Goal: Task Accomplishment & Management: Manage account settings

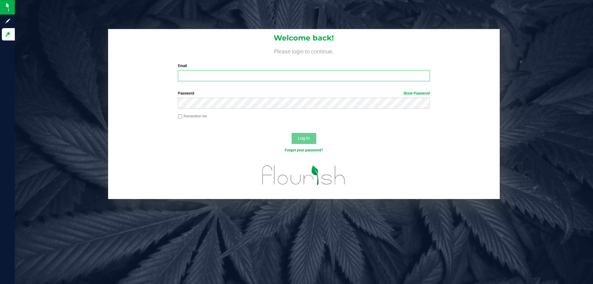
click at [214, 77] on input "Email" at bounding box center [304, 75] width 252 height 11
type input "[EMAIL_ADDRESS][DOMAIN_NAME]"
click at [292, 133] on button "Log In" at bounding box center [304, 138] width 25 height 11
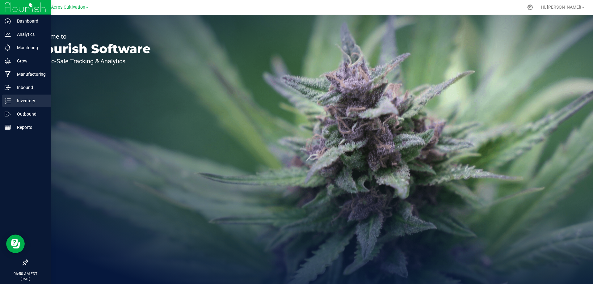
click at [12, 99] on p "Inventory" at bounding box center [29, 100] width 37 height 7
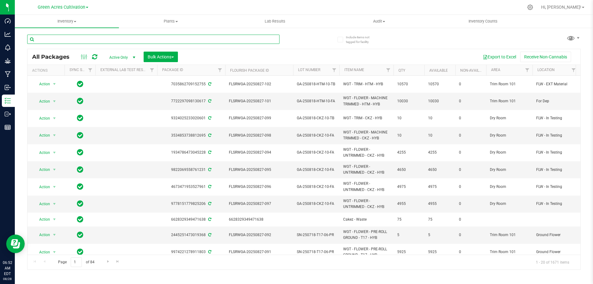
click at [97, 42] on input "text" at bounding box center [153, 39] width 252 height 9
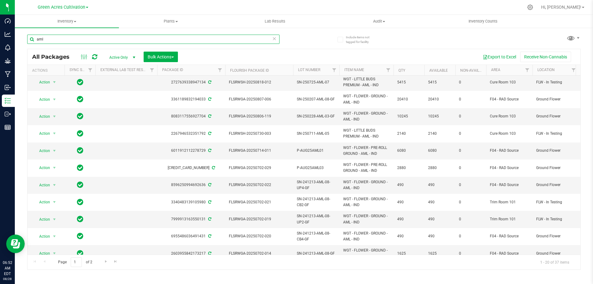
scroll to position [166, 0]
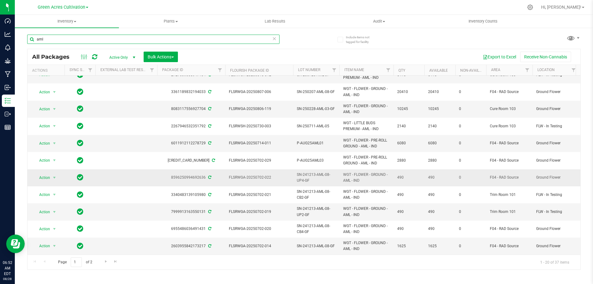
type input "aml"
click at [303, 172] on span "SN-241213-AML-08-UP4-GF" at bounding box center [316, 178] width 39 height 12
click at [303, 173] on input "SN-241213-AML-08-UP4-GF" at bounding box center [315, 178] width 44 height 10
click at [305, 173] on input "SN-241213-AML-08-UP4-GF" at bounding box center [315, 178] width 44 height 10
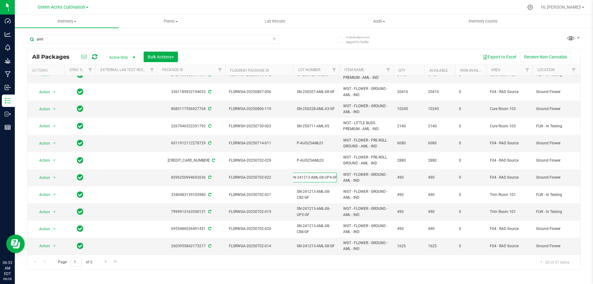
scroll to position [0, 0]
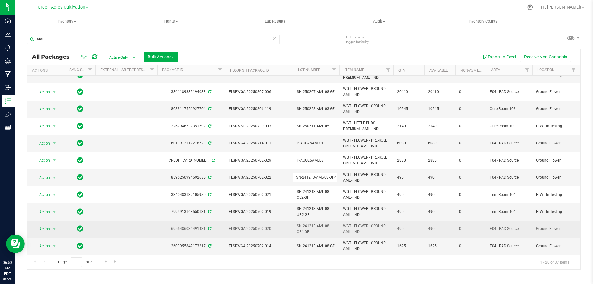
click at [305, 226] on span "SN-241213-AML-08-CB4-GF" at bounding box center [316, 229] width 39 height 12
click at [305, 226] on input "SN-241213-AML-08-CB4-GF" at bounding box center [315, 229] width 44 height 10
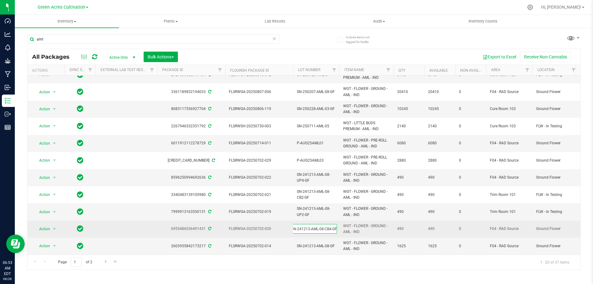
scroll to position [0, 0]
click at [107, 262] on span "Go to the next page" at bounding box center [105, 261] width 5 height 5
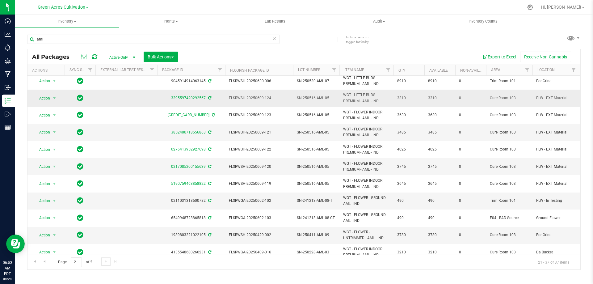
scroll to position [62, 0]
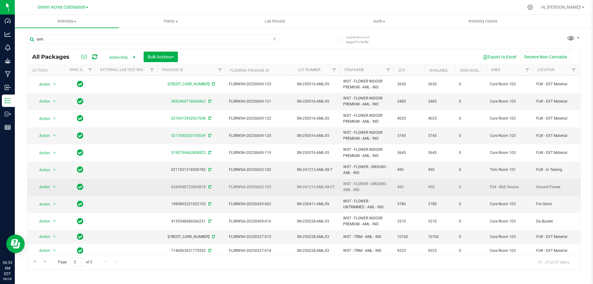
click at [315, 185] on span "SN-241213-AML-08-CT" at bounding box center [316, 187] width 39 height 6
click at [315, 185] on input "SN-241213-AML-08-CT" at bounding box center [315, 187] width 44 height 10
click at [301, 43] on div "aml" at bounding box center [165, 39] width 277 height 20
click at [169, 56] on span "Bulk Actions" at bounding box center [161, 56] width 26 height 5
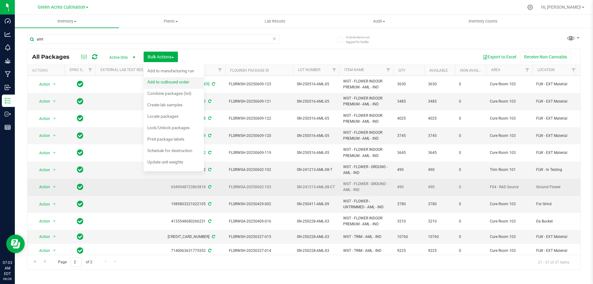
click at [172, 83] on span "Add to outbound order" at bounding box center [168, 81] width 42 height 5
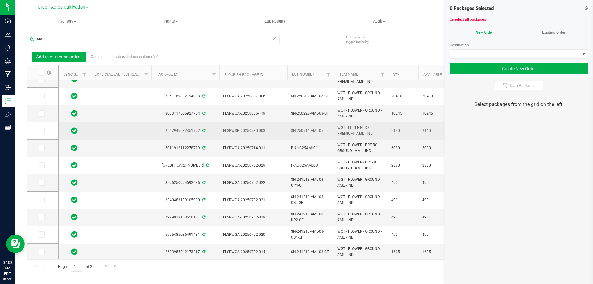
scroll to position [166, 0]
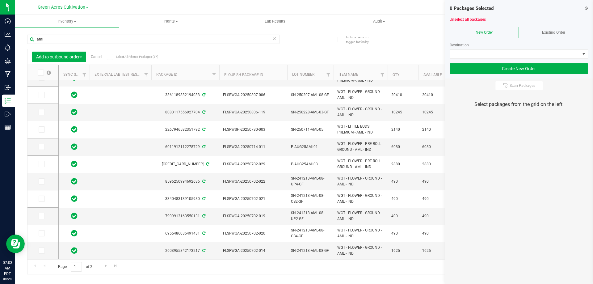
click at [97, 57] on link "Cancel" at bounding box center [96, 57] width 11 height 4
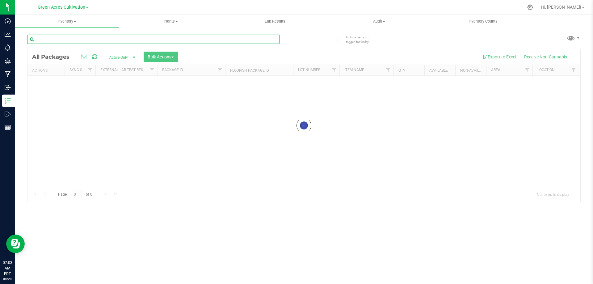
click at [90, 41] on input "text" at bounding box center [153, 39] width 252 height 9
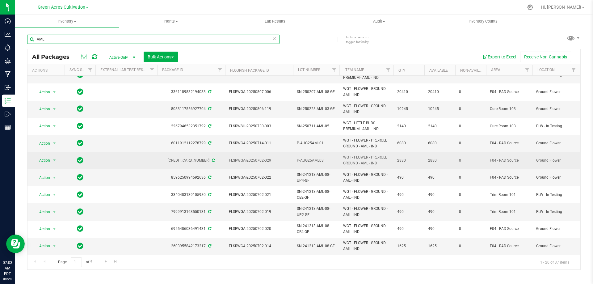
scroll to position [166, 0]
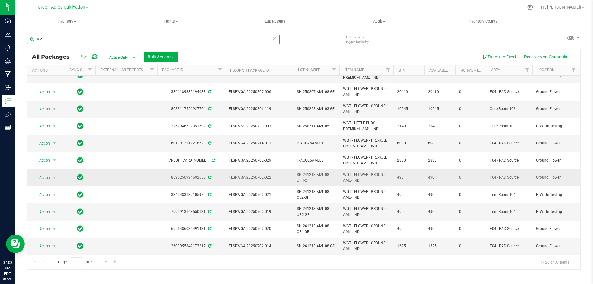
type input "AML"
click at [313, 172] on span "SN-241213-AML-08-UP4-GF" at bounding box center [316, 178] width 39 height 12
click at [313, 173] on input "SN-241213-AML-08-UP4-GF" at bounding box center [315, 178] width 44 height 10
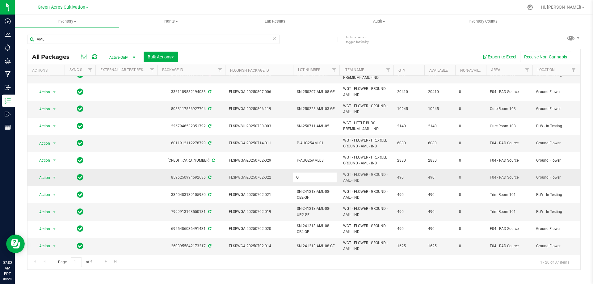
scroll to position [0, 0]
type input "G-AUG25AMLUP"
click at [364, 170] on div "All Packages Active Only Active Only Lab Samples Locked All External Internal B…" at bounding box center [303, 159] width 553 height 221
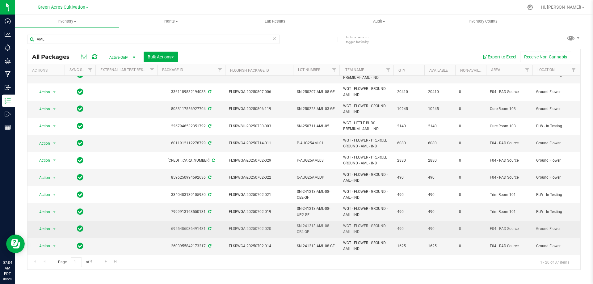
click at [324, 223] on span "SN-241213-AML-08-CB4-GF" at bounding box center [316, 229] width 39 height 12
click at [324, 221] on td "SN-241213-AML-08-CB4-GF" at bounding box center [316, 229] width 46 height 17
click at [313, 224] on input "SN-241213-AML-08-CB4-GF" at bounding box center [315, 229] width 44 height 10
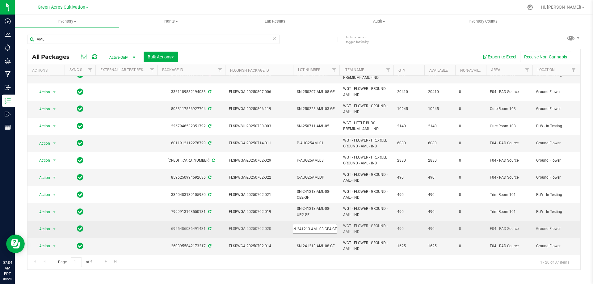
click at [313, 224] on input "SN-241213-AML-08-CB4-GF" at bounding box center [315, 229] width 44 height 10
type input "G-AUG25AMLCB"
click at [365, 223] on div "All Packages Active Only Active Only Lab Samples Locked All External Internal B…" at bounding box center [303, 159] width 553 height 221
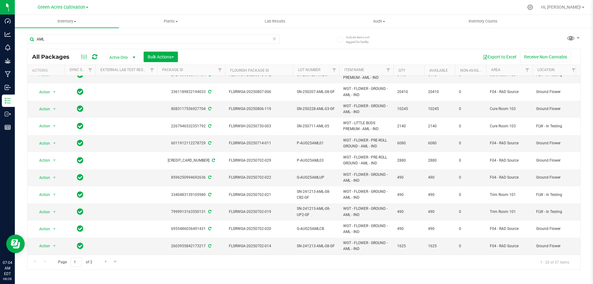
scroll to position [166, 0]
click at [106, 262] on span "Go to the next page" at bounding box center [105, 261] width 5 height 5
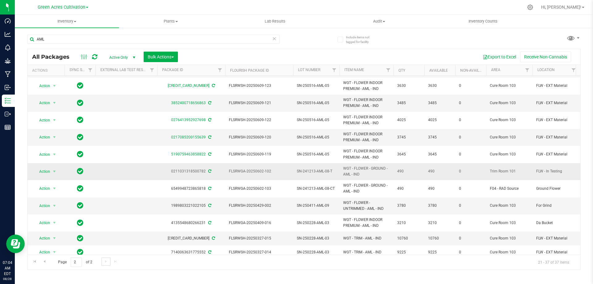
scroll to position [62, 0]
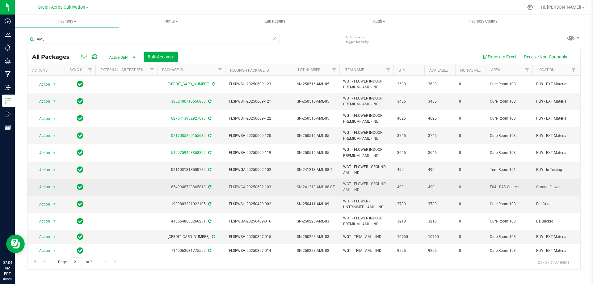
click at [308, 187] on span "SN-241213-AML-08-CT" at bounding box center [316, 187] width 39 height 6
click at [308, 187] on input "SN-241213-AML-08-CT" at bounding box center [315, 187] width 44 height 10
type input "G-AUG25AMLCT"
click at [364, 187] on div "All Packages Active Only Active Only Lab Samples Locked All External Internal B…" at bounding box center [303, 159] width 553 height 221
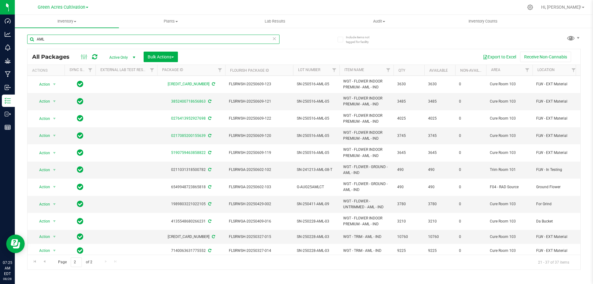
drag, startPoint x: 69, startPoint y: 39, endPoint x: 26, endPoint y: 40, distance: 43.6
click at [26, 40] on div "Include items not tagged for facility AML All Packages Active Only Active Only …" at bounding box center [304, 121] width 578 height 188
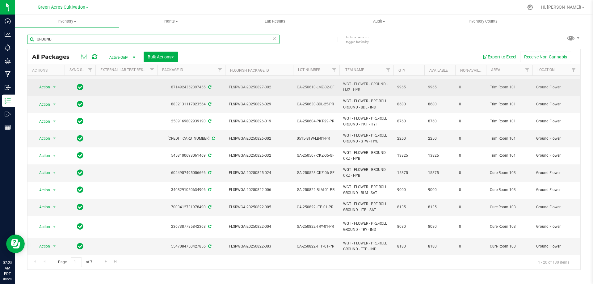
scroll to position [188, 0]
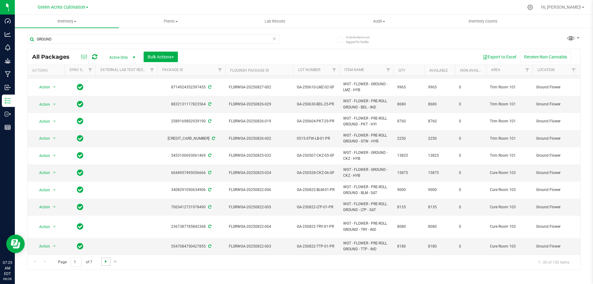
click at [106, 263] on span "Go to the next page" at bounding box center [105, 261] width 5 height 5
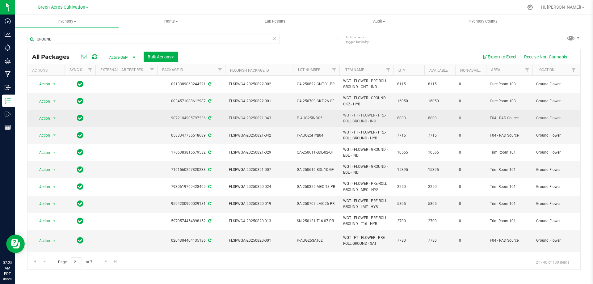
drag, startPoint x: 368, startPoint y: 121, endPoint x: 342, endPoint y: 116, distance: 26.2
click at [342, 116] on td "WGT - FT - FLOWER - PRE-ROLL GROUND - IND" at bounding box center [366, 118] width 54 height 17
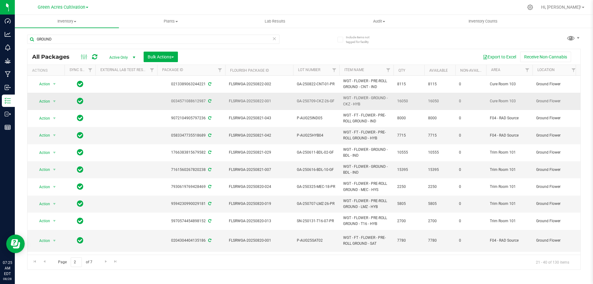
copy span "WGT - FT - FLOWER - PRE-ROLL GROUND"
drag, startPoint x: 72, startPoint y: 41, endPoint x: 29, endPoint y: 41, distance: 43.2
click at [29, 41] on input "GROUND" at bounding box center [153, 39] width 252 height 9
paste input "WGT - FT - FLOWER - PRE-ROLL"
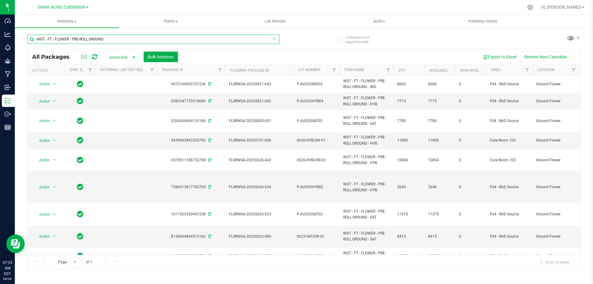
type input "WGT - FT - FLOWER - PRE-ROLL GROUND"
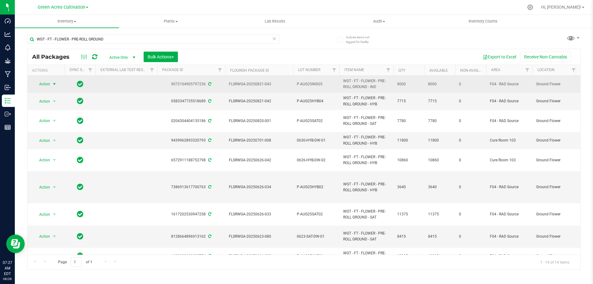
click at [52, 82] on span "select" at bounding box center [54, 84] width 5 height 5
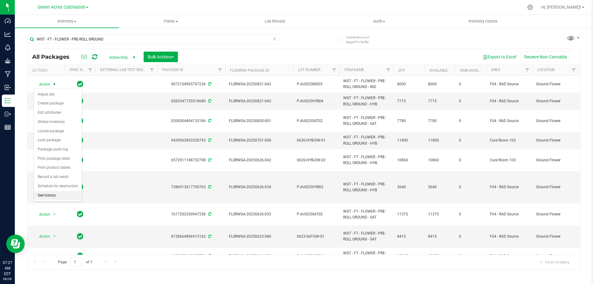
click at [56, 194] on li "See history" at bounding box center [58, 195] width 48 height 9
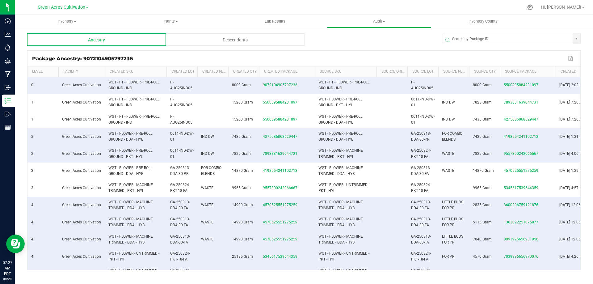
click at [262, 39] on div "Descendants" at bounding box center [235, 39] width 139 height 12
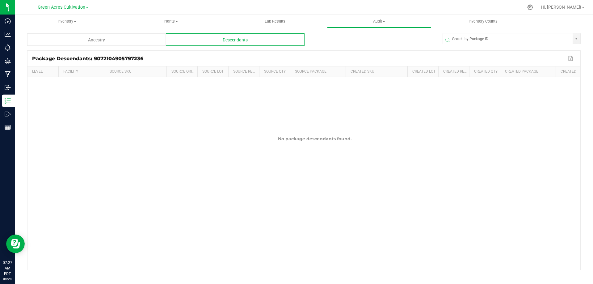
click at [113, 38] on div "Ancestry" at bounding box center [96, 39] width 139 height 12
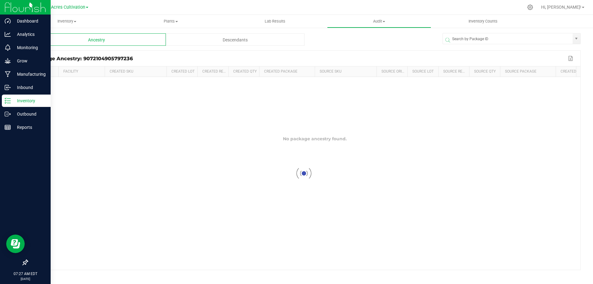
click at [30, 99] on p "Inventory" at bounding box center [29, 100] width 37 height 7
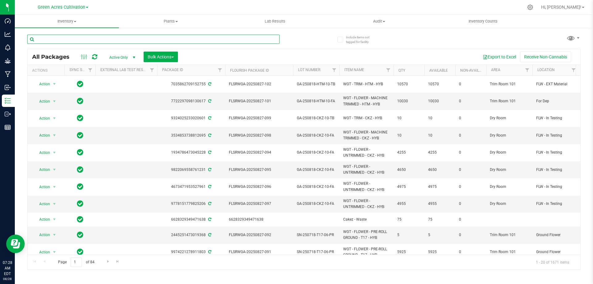
click at [100, 42] on input "text" at bounding box center [153, 39] width 252 height 9
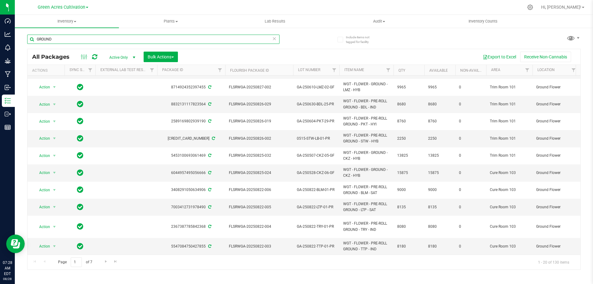
scroll to position [188, 0]
click at [104, 263] on link "Go to the next page" at bounding box center [105, 261] width 9 height 8
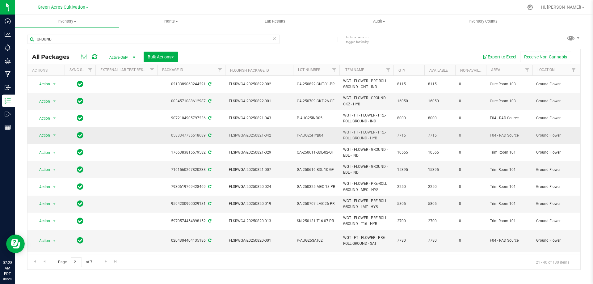
drag, startPoint x: 368, startPoint y: 138, endPoint x: 342, endPoint y: 133, distance: 25.8
click at [342, 133] on td "WGT - FT - FLOWER - PRE-ROLL GROUND - HYB" at bounding box center [366, 135] width 54 height 17
copy span "WGT - FT - FLOWER - PRE-ROLL GROUND"
drag, startPoint x: 61, startPoint y: 39, endPoint x: 30, endPoint y: 42, distance: 31.0
click at [30, 42] on input "GROUND" at bounding box center [153, 39] width 252 height 9
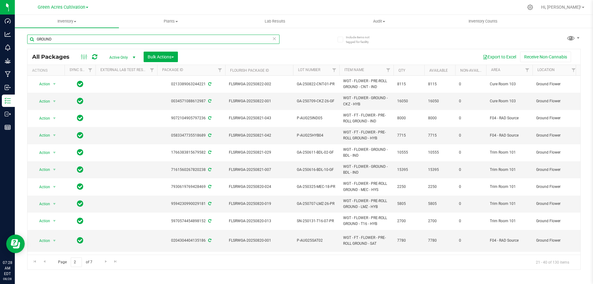
paste input "WGT - FT - FLOWER - PRE-ROLL"
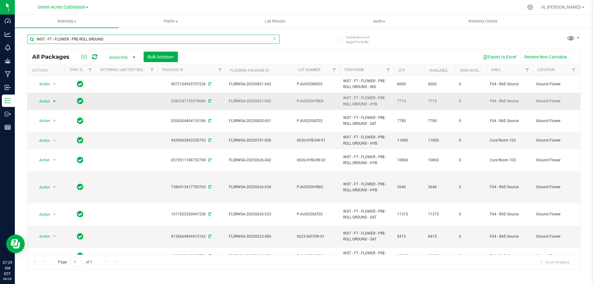
type input "WGT - FT - FLOWER - PRE-ROLL GROUND"
click at [52, 102] on span "select" at bounding box center [54, 101] width 5 height 5
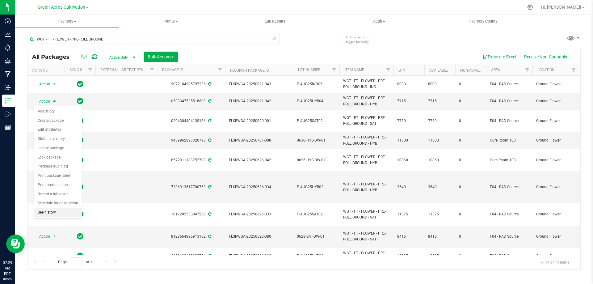
click at [57, 208] on li "See history" at bounding box center [58, 212] width 48 height 9
click at [309, 102] on span "P-AUG25HYB04" at bounding box center [316, 101] width 39 height 6
click at [309, 102] on input "P-AUG25HYB04" at bounding box center [315, 101] width 44 height 10
click at [24, 70] on div "Include items not tagged for facility WGT - FT - FLOWER - PRE-ROLL GROUND All P…" at bounding box center [304, 121] width 578 height 188
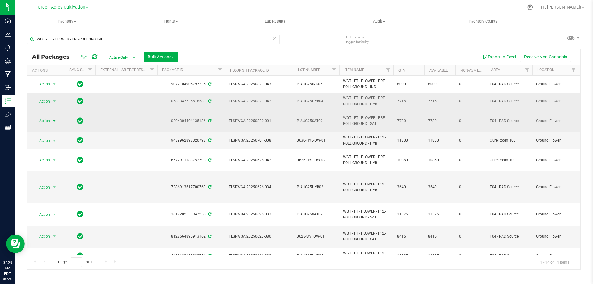
click at [51, 120] on span "select" at bounding box center [55, 120] width 8 height 9
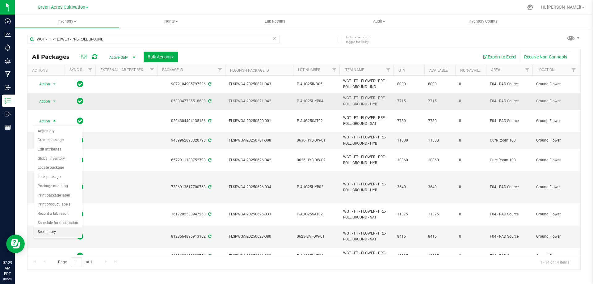
click at [57, 230] on li "See history" at bounding box center [58, 231] width 48 height 9
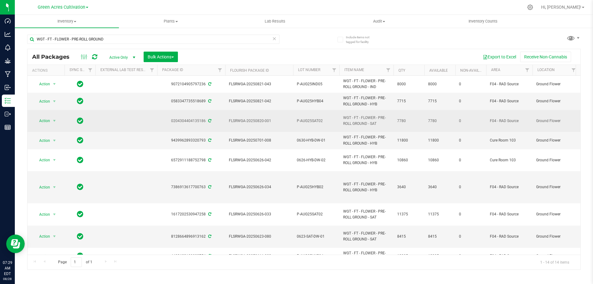
click at [309, 119] on span "P-AUG25SAT02" at bounding box center [316, 121] width 39 height 6
click at [309, 119] on input "P-AUG25SAT02" at bounding box center [315, 121] width 44 height 10
click at [229, 10] on div at bounding box center [317, 7] width 413 height 12
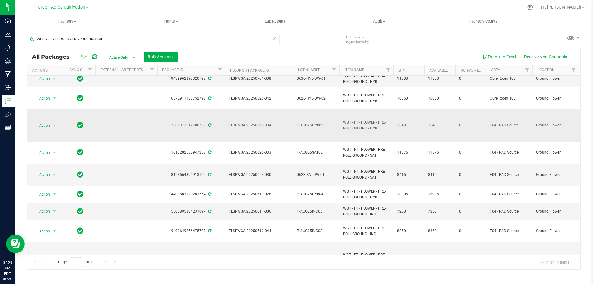
scroll to position [93, 0]
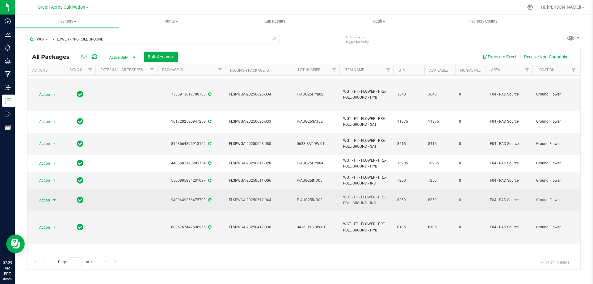
click at [47, 200] on span "Action" at bounding box center [42, 200] width 17 height 9
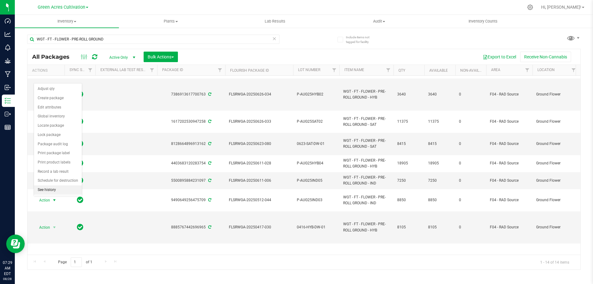
click at [48, 191] on li "See history" at bounding box center [58, 189] width 48 height 9
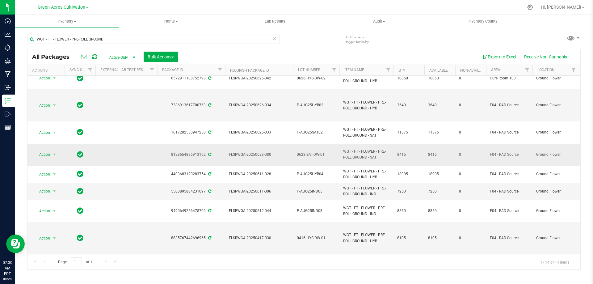
scroll to position [93, 0]
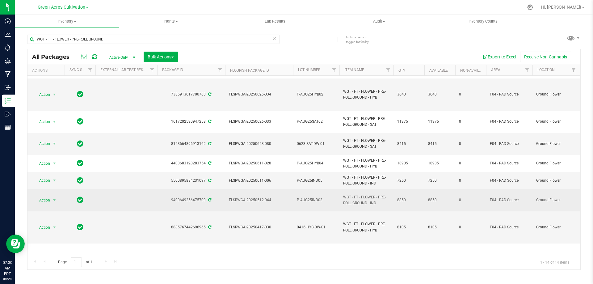
click at [315, 200] on span "P-AUG25IND03" at bounding box center [316, 200] width 39 height 6
click at [315, 200] on input "P-AUG25IND03" at bounding box center [315, 200] width 44 height 10
click at [325, 198] on input "P-AUG25IND03" at bounding box center [315, 200] width 44 height 10
type input "P-AUG25IND05"
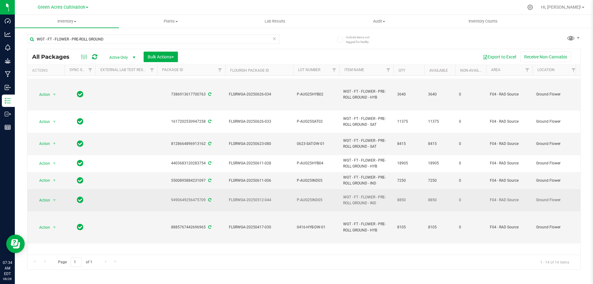
click at [360, 201] on span "WGT - FT - FLOWER - PRE-ROLL GROUND - IND" at bounding box center [366, 200] width 47 height 12
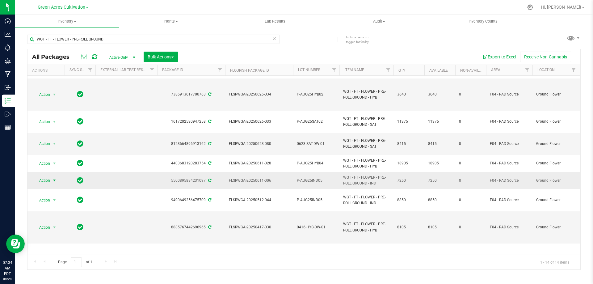
click at [52, 181] on span "select" at bounding box center [54, 180] width 5 height 5
click at [48, 171] on li "See history" at bounding box center [58, 170] width 48 height 9
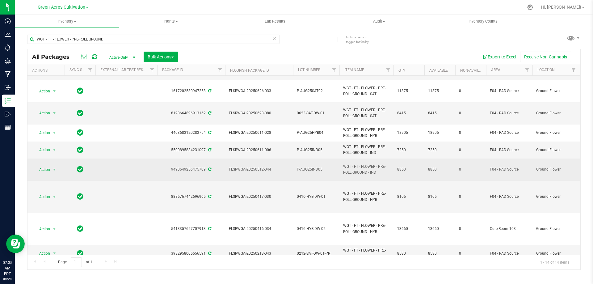
scroll to position [124, 0]
click at [329, 170] on span "P-AUG25IND05" at bounding box center [316, 169] width 39 height 6
type input "P-AUG25IND03"
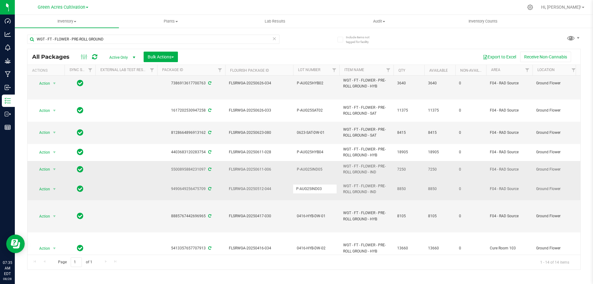
scroll to position [93, 0]
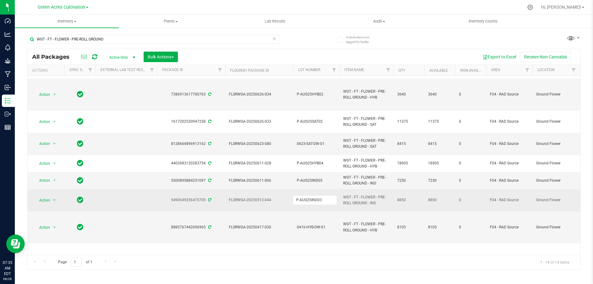
click at [372, 199] on div "All Packages Active Only Active Only Lab Samples Locked All External Internal B…" at bounding box center [303, 159] width 553 height 221
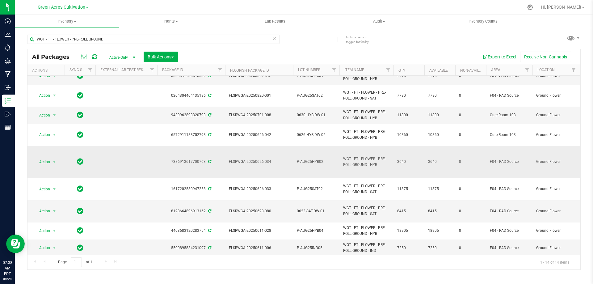
scroll to position [0, 0]
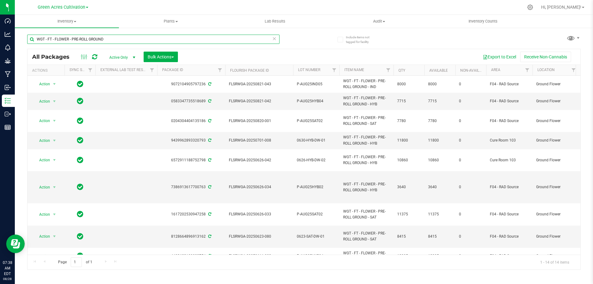
drag, startPoint x: 103, startPoint y: 37, endPoint x: 18, endPoint y: 37, distance: 84.3
click at [18, 37] on div "Include items not tagged for facility WGT - FT - FLOWER - PRE-ROLL GROUND All P…" at bounding box center [304, 121] width 578 height 188
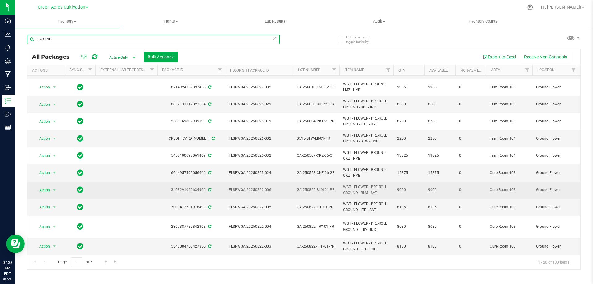
scroll to position [188, 0]
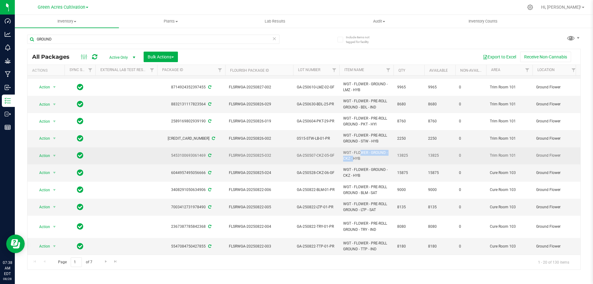
drag, startPoint x: 385, startPoint y: 148, endPoint x: 342, endPoint y: 148, distance: 43.5
click at [342, 148] on td "WGT - FLOWER - GROUND - CKZ - HYB" at bounding box center [366, 155] width 54 height 17
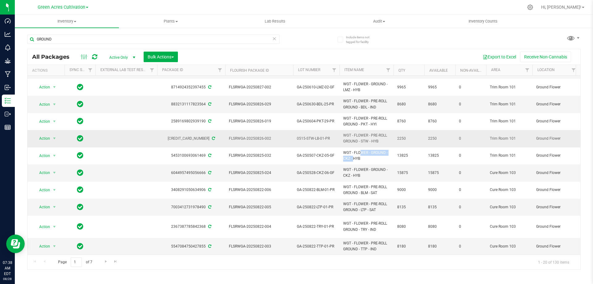
copy span "WGT - FLOWER - GROUND"
drag, startPoint x: 53, startPoint y: 39, endPoint x: 19, endPoint y: 38, distance: 34.6
click at [19, 38] on div "Include items not tagged for facility GROUND All Packages Active Only Active On…" at bounding box center [304, 121] width 578 height 188
paste input "WGT - FLOWER -"
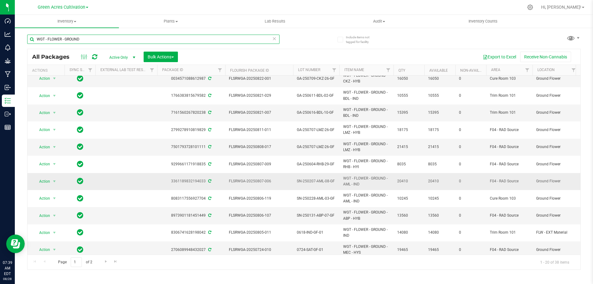
scroll to position [169, 0]
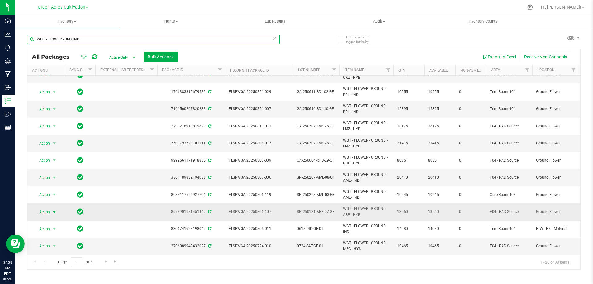
type input "WGT - FLOWER - GROUND"
click at [44, 208] on span "Action" at bounding box center [42, 212] width 17 height 9
click at [321, 43] on div "WGT - FLOWER - GROUND All Packages Active Only Active Only Lab Samples Locked A…" at bounding box center [303, 149] width 553 height 241
click at [40, 208] on span "Action" at bounding box center [42, 212] width 17 height 9
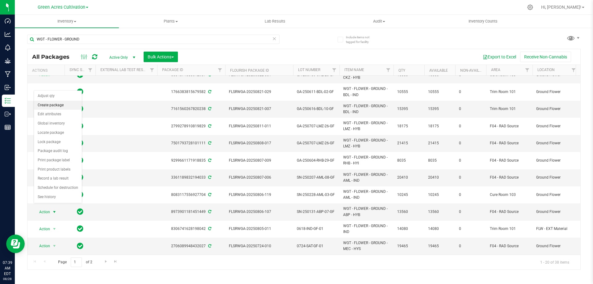
click at [64, 103] on li "Create package" at bounding box center [58, 105] width 48 height 9
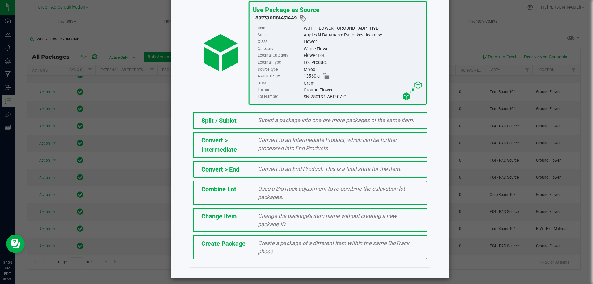
scroll to position [44, 0]
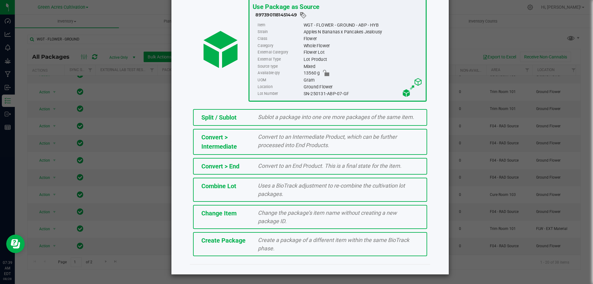
click at [235, 245] on div "Create Package" at bounding box center [225, 240] width 57 height 9
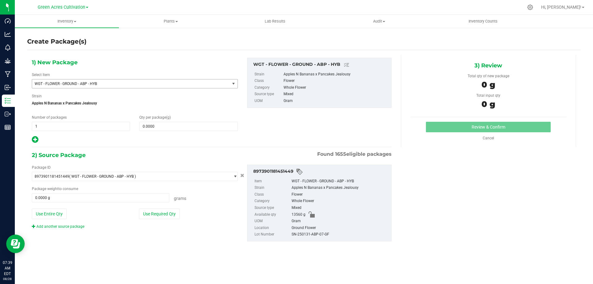
click at [103, 83] on span "WGT - FLOWER - GROUND - ABP - HYB" at bounding box center [127, 84] width 185 height 4
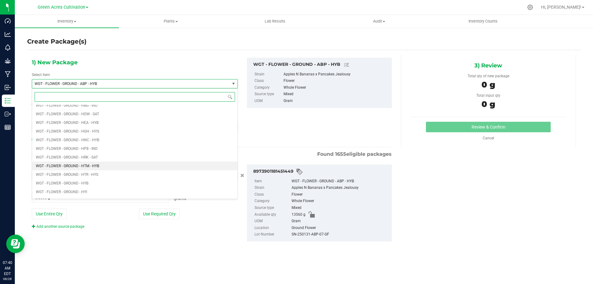
scroll to position [123279, 0]
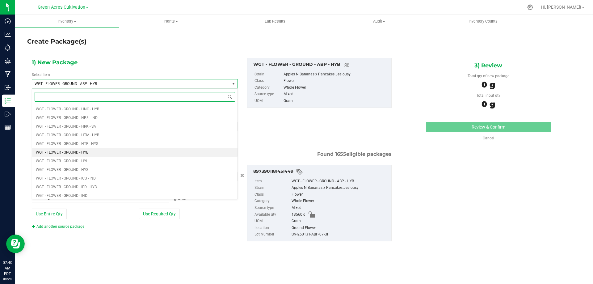
click at [96, 151] on li "WGT - FLOWER - GROUND - HYB" at bounding box center [134, 152] width 205 height 9
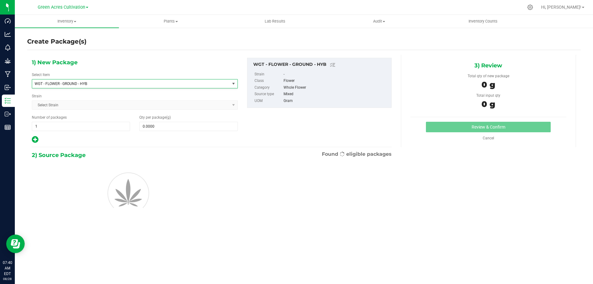
type input "0.0000"
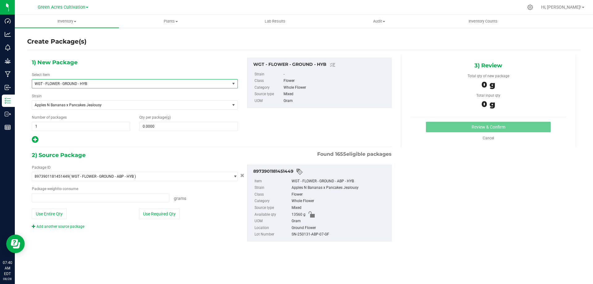
type input "0.0000 g"
click at [174, 126] on span at bounding box center [188, 126] width 98 height 9
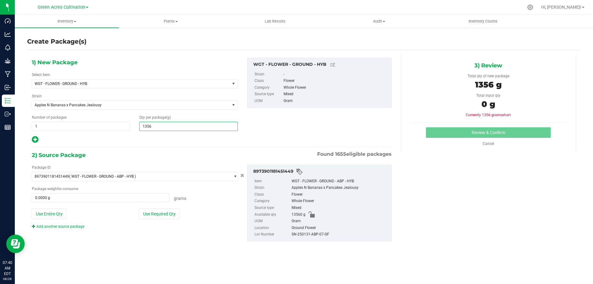
type input "13560"
type input "13,560.0000"
click at [161, 213] on button "Use Required Qty" at bounding box center [159, 213] width 41 height 11
type input "13560.0000 g"
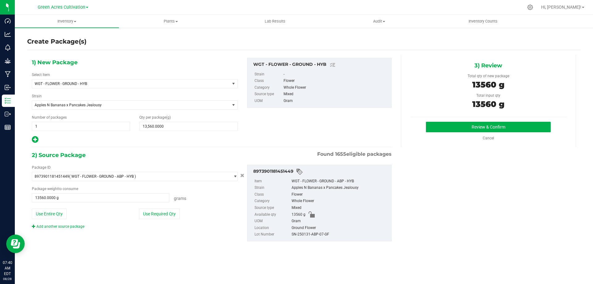
click at [315, 236] on div "SN-250131-ABP-07-GF" at bounding box center [340, 234] width 97 height 7
copy div "SN-250131-ABP-07-GF"
click at [180, 106] on span "Apples N Bananas x Pancakes Jealousy" at bounding box center [127, 105] width 185 height 4
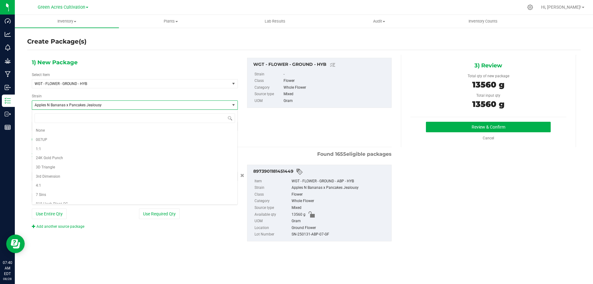
scroll to position [510, 0]
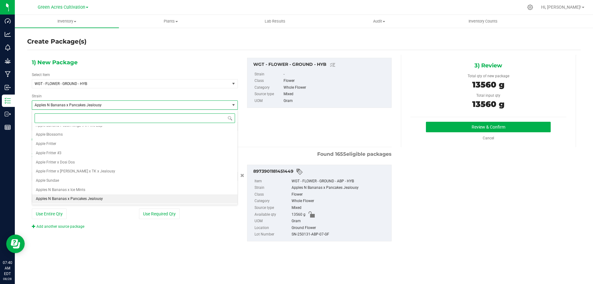
type input "N"
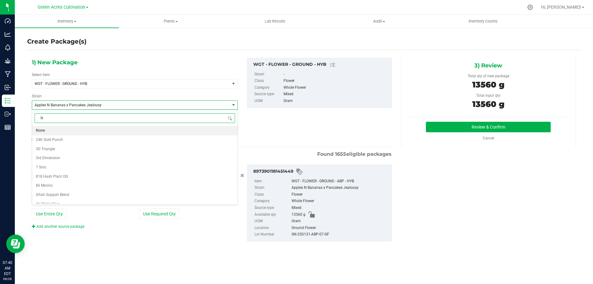
click at [61, 130] on li "None" at bounding box center [134, 130] width 205 height 9
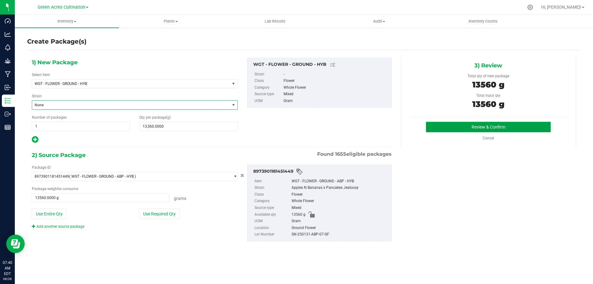
click at [496, 128] on button "Review & Confirm" at bounding box center [488, 127] width 125 height 11
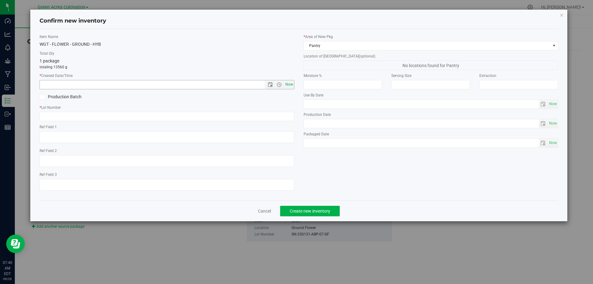
click at [290, 85] on span "Now" at bounding box center [289, 84] width 11 height 9
type input "[DATE] 7:40 AM"
click at [102, 116] on input "text" at bounding box center [167, 116] width 255 height 9
click at [98, 116] on input "text" at bounding box center [167, 116] width 255 height 9
paste input "GA-AUG25HYB06"
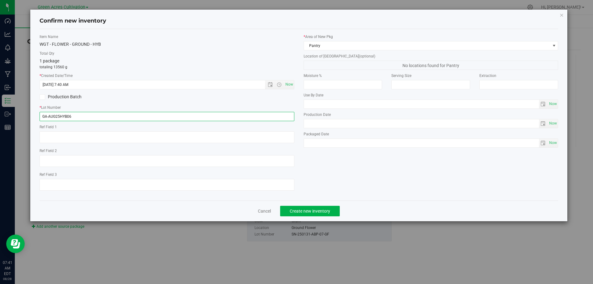
click at [47, 115] on input "GA-AUG25HYB06" at bounding box center [167, 116] width 255 height 9
type input "G-AUG25HYB06"
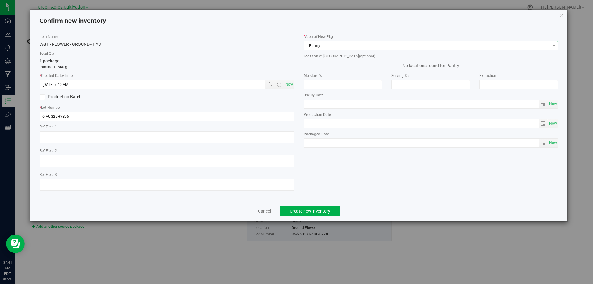
click at [331, 45] on span "Pantry" at bounding box center [427, 45] width 246 height 9
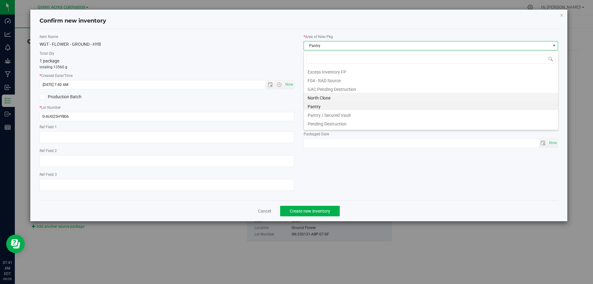
scroll to position [54, 0]
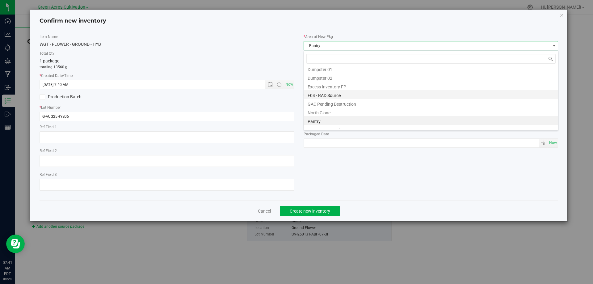
click at [324, 93] on li "F04 - RAD Source" at bounding box center [431, 94] width 254 height 9
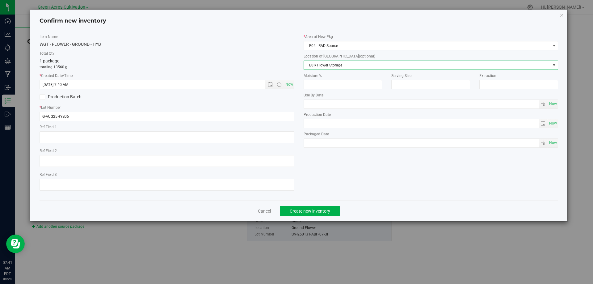
click at [332, 68] on span "Bulk Flower Storage" at bounding box center [427, 65] width 246 height 9
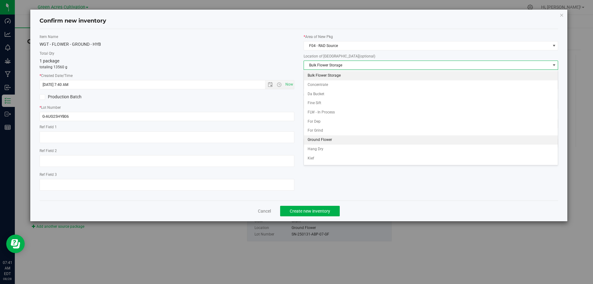
click at [330, 138] on li "Ground Flower" at bounding box center [431, 139] width 254 height 9
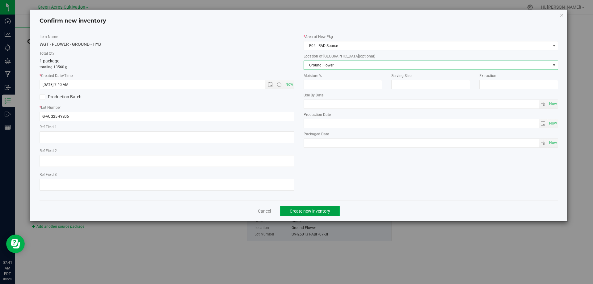
click at [299, 211] on span "Create new inventory" at bounding box center [310, 210] width 40 height 5
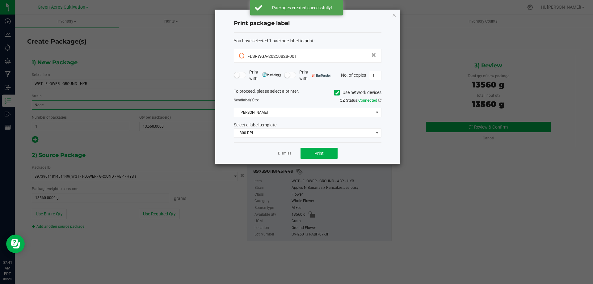
click at [337, 93] on icon at bounding box center [337, 93] width 4 height 0
click at [0, 0] on input "Use network devices" at bounding box center [0, 0] width 0 height 0
click at [315, 111] on span at bounding box center [303, 112] width 139 height 9
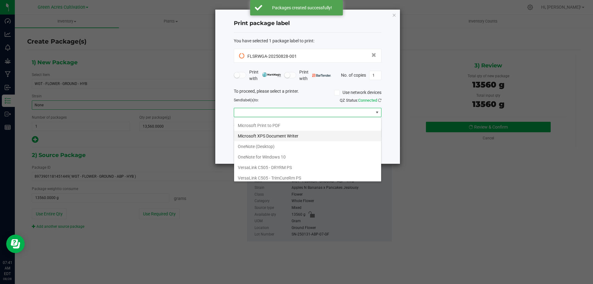
scroll to position [33, 0]
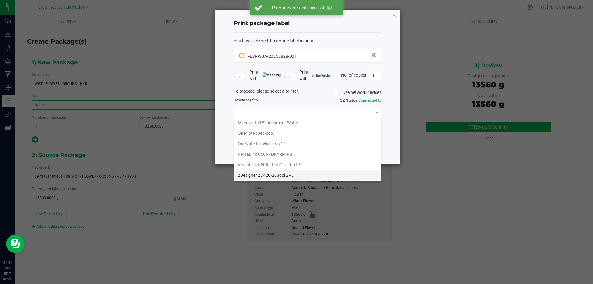
click at [250, 172] on ZPL "ZDesigner ZD420-203dpi ZPL" at bounding box center [307, 175] width 147 height 11
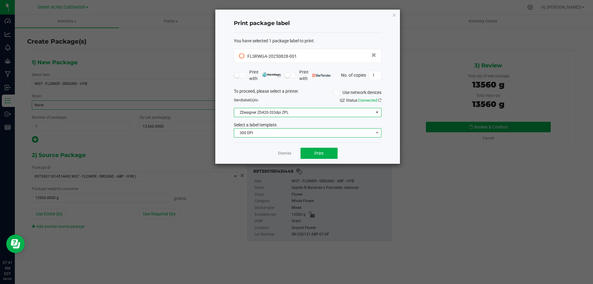
click at [272, 134] on span "300 DPI" at bounding box center [303, 132] width 139 height 9
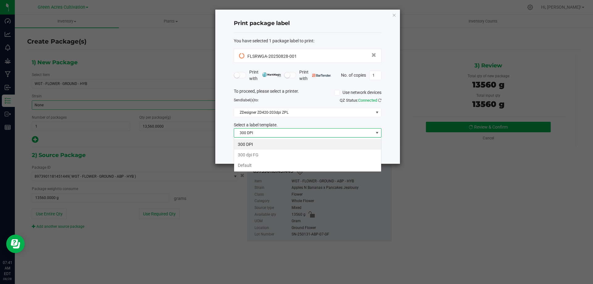
scroll to position [9, 148]
click at [258, 164] on li "Default" at bounding box center [307, 165] width 147 height 11
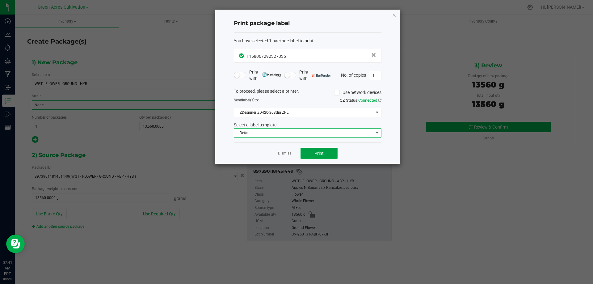
click at [327, 153] on button "Print" at bounding box center [319, 153] width 37 height 11
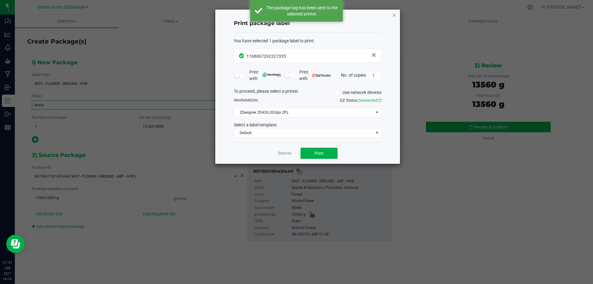
click at [394, 15] on icon "button" at bounding box center [394, 14] width 4 height 7
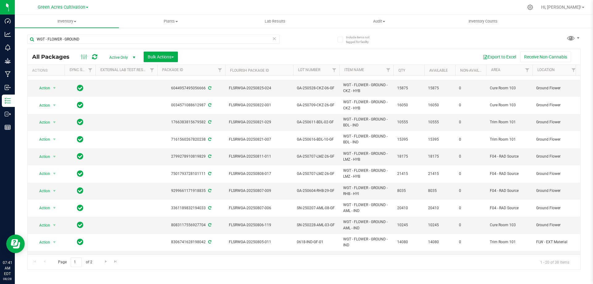
scroll to position [154, 0]
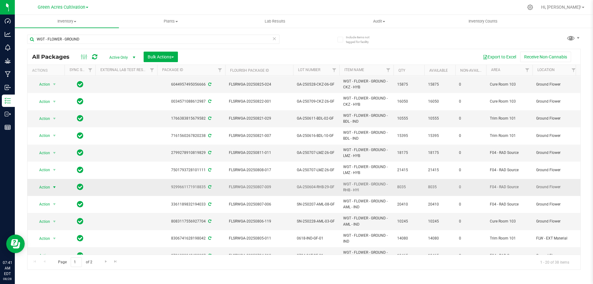
click at [48, 188] on span "Action" at bounding box center [42, 187] width 17 height 9
click at [61, 84] on li "Create package" at bounding box center [58, 85] width 48 height 9
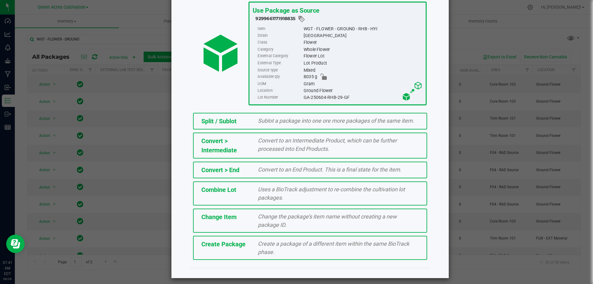
scroll to position [44, 0]
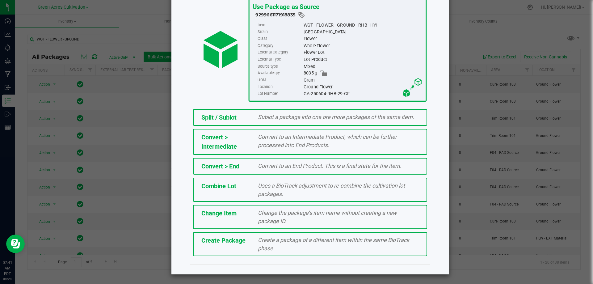
click at [233, 246] on div "Create Package Create a package of a different item within the same BioTrack ph…" at bounding box center [310, 244] width 234 height 24
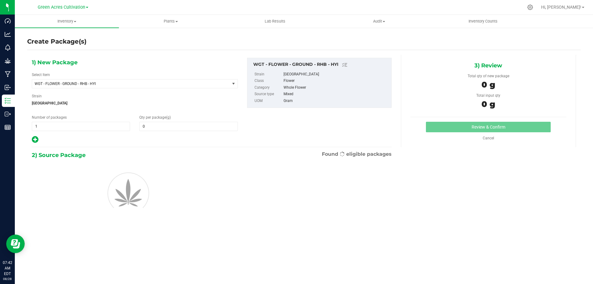
type input "0.0000"
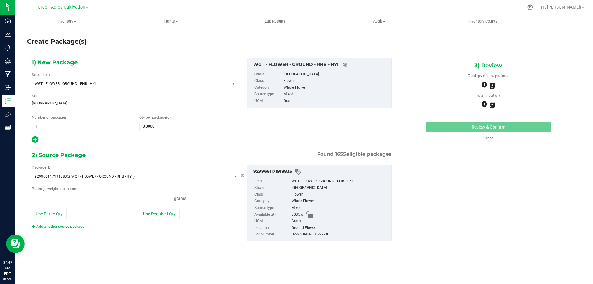
type input "0.0000 g"
click at [118, 85] on span "WGT - FLOWER - GROUND - RHB - HYI" at bounding box center [127, 84] width 185 height 4
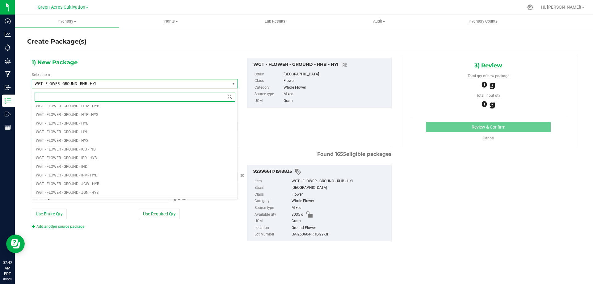
scroll to position [123304, 0]
click at [115, 167] on li "WGT - FLOWER - GROUND - IND" at bounding box center [134, 170] width 205 height 9
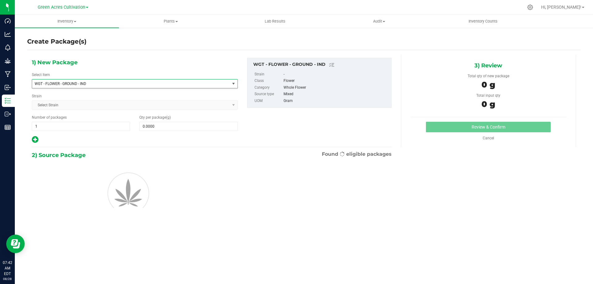
type input "0.0000"
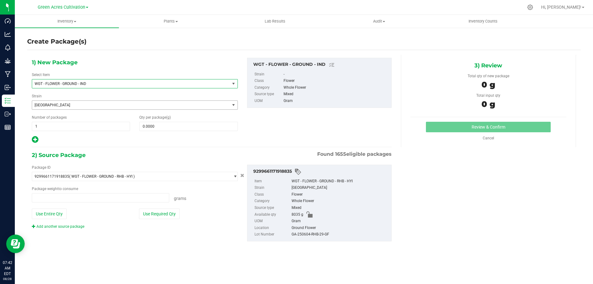
type input "0.0000 g"
click at [102, 104] on span "[GEOGRAPHIC_DATA]" at bounding box center [127, 105] width 185 height 4
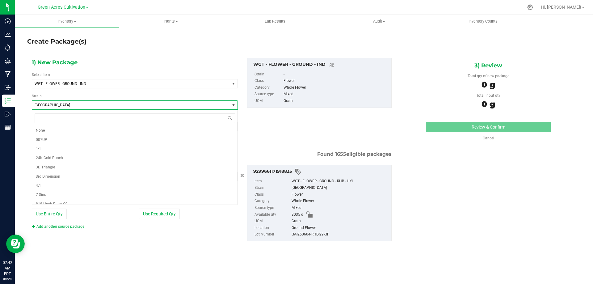
scroll to position [8036, 0]
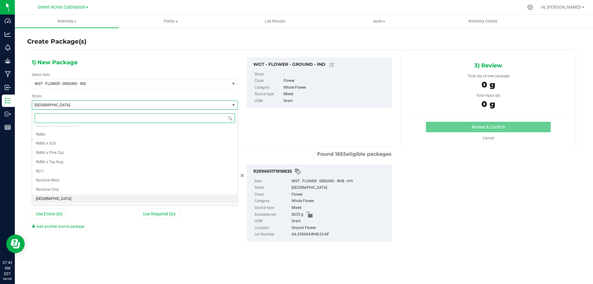
type input "N"
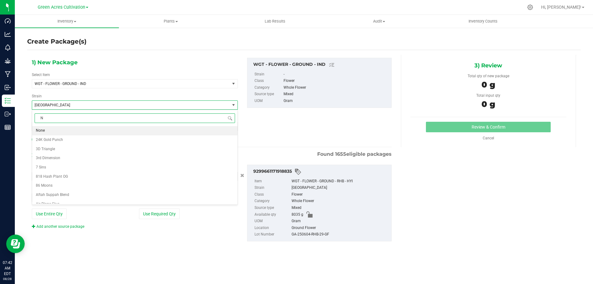
click at [72, 131] on li "None" at bounding box center [134, 130] width 205 height 9
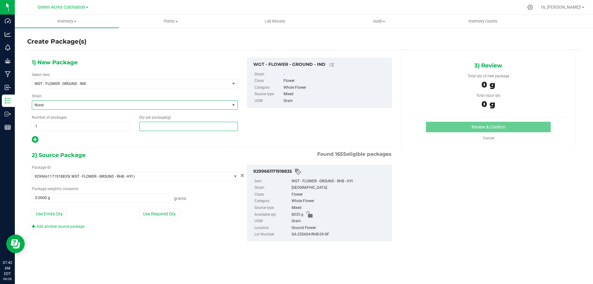
click at [174, 129] on span at bounding box center [188, 126] width 98 height 9
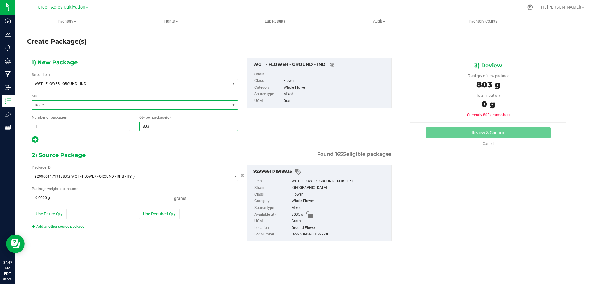
type input "8035"
type input "8,035.0000"
click at [162, 212] on button "Use Required Qty" at bounding box center [159, 213] width 41 height 11
type input "8035.0000 g"
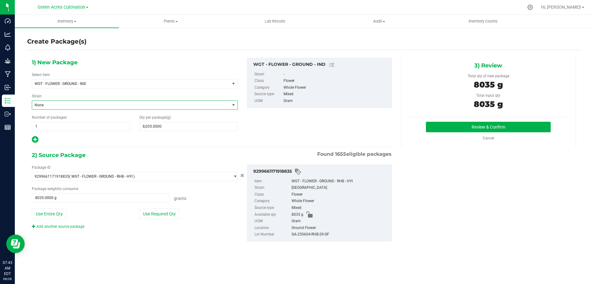
click at [308, 235] on div "GA-250604-RHB-29-GF" at bounding box center [340, 234] width 97 height 7
copy div "GA-250604-RHB-29-GF"
click at [513, 127] on button "Review & Confirm" at bounding box center [488, 127] width 125 height 11
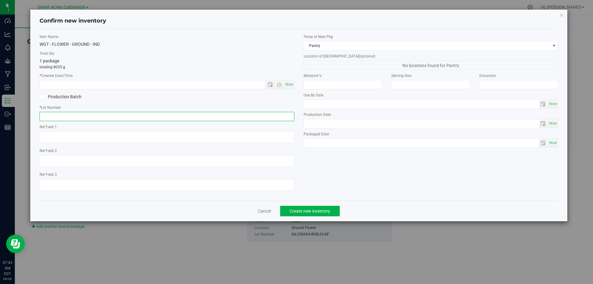
click at [101, 117] on input "text" at bounding box center [167, 116] width 255 height 9
paste input "GA-AUG25IND07"
click at [46, 116] on input "GA-AUG25IND07" at bounding box center [167, 116] width 255 height 9
type input "G-AUG25IND07"
click at [288, 86] on span "Now" at bounding box center [289, 84] width 11 height 9
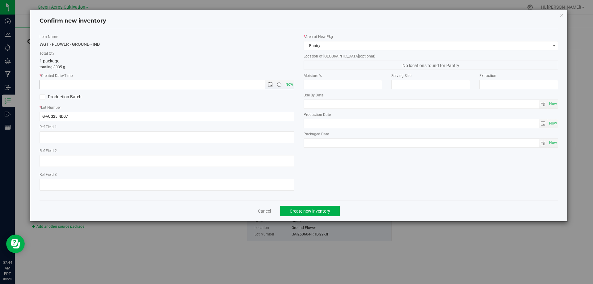
type input "[DATE] 7:44 AM"
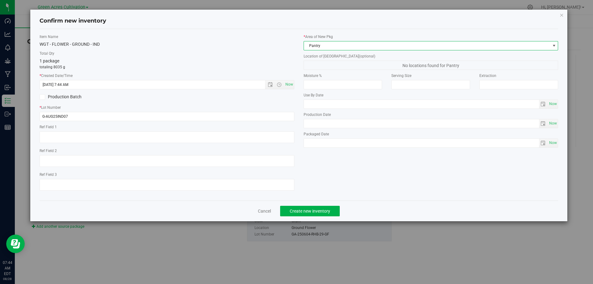
click at [355, 46] on span "Pantry" at bounding box center [427, 45] width 246 height 9
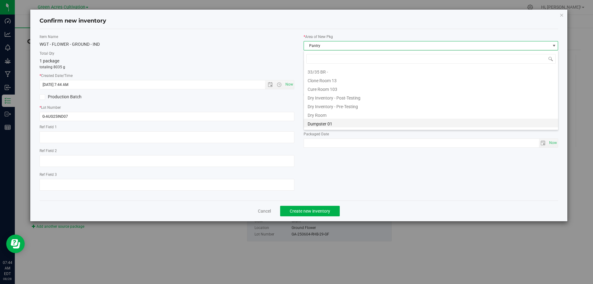
scroll to position [9, 255]
click at [338, 101] on li "F04 - RAD Source" at bounding box center [431, 98] width 254 height 9
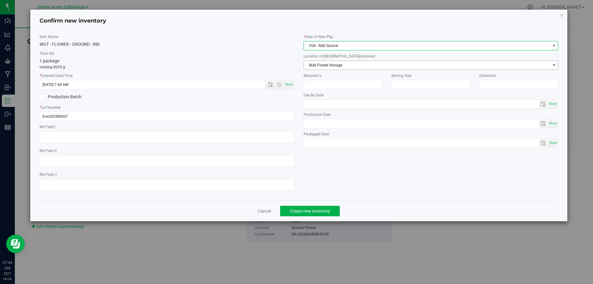
click at [335, 66] on span "Bulk Flower Storage" at bounding box center [427, 65] width 246 height 9
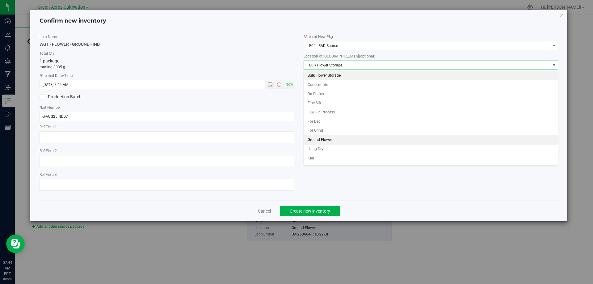
click at [328, 141] on li "Ground Flower" at bounding box center [431, 139] width 254 height 9
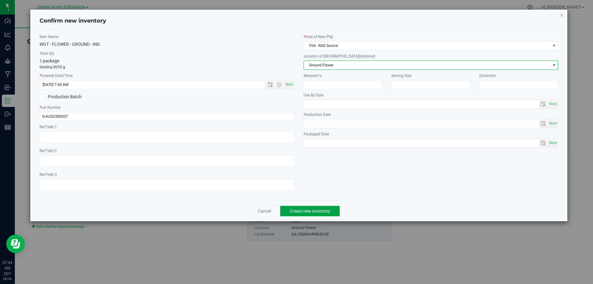
click at [312, 211] on span "Create new inventory" at bounding box center [310, 210] width 40 height 5
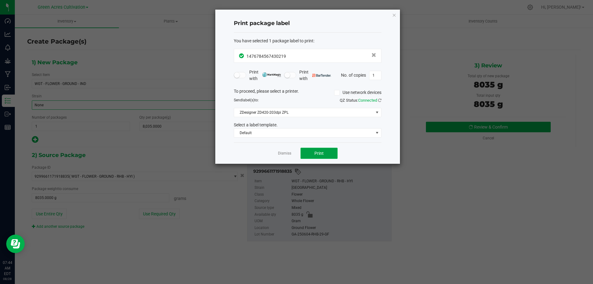
click at [317, 152] on span "Print" at bounding box center [318, 153] width 9 height 5
drag, startPoint x: 431, startPoint y: 26, endPoint x: 420, endPoint y: 43, distance: 19.9
click at [429, 34] on ngb-modal-window "Print package label You have selected 1 package label to print : 14767845674302…" at bounding box center [296, 142] width 593 height 284
click at [419, 10] on ngb-modal-window "Print package label You have selected 1 package label to print : 14767845674302…" at bounding box center [296, 142] width 593 height 284
click at [394, 13] on icon "button" at bounding box center [394, 14] width 4 height 7
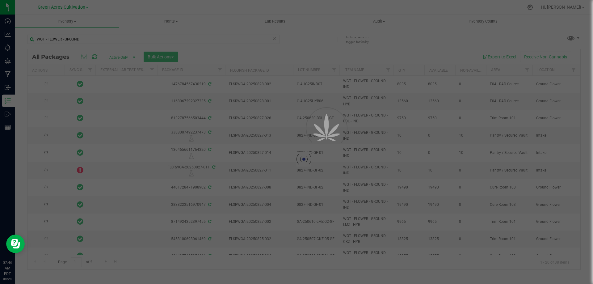
click at [38, 38] on div at bounding box center [296, 142] width 593 height 284
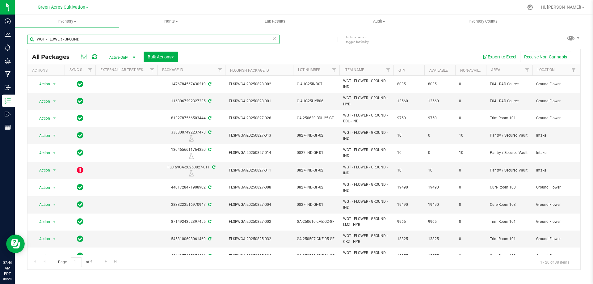
drag, startPoint x: 88, startPoint y: 40, endPoint x: 26, endPoint y: 44, distance: 61.6
click at [26, 44] on div "Include items not tagged for facility WGT - FLOWER - GROUND All Packages Active…" at bounding box center [304, 121] width 578 height 188
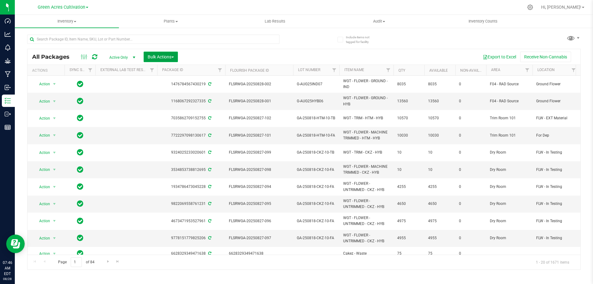
click at [172, 55] on span "Bulk Actions" at bounding box center [161, 56] width 26 height 5
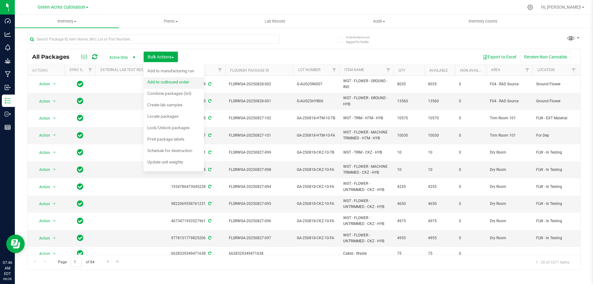
click at [174, 81] on span "Add to outbound order" at bounding box center [168, 81] width 42 height 5
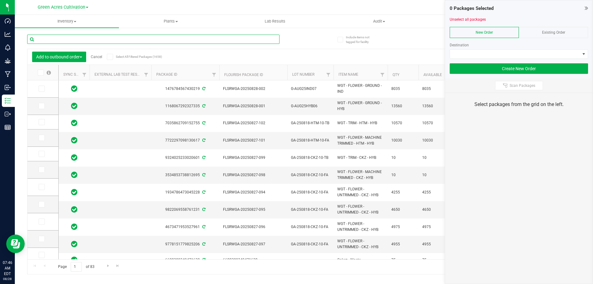
click at [86, 40] on input "text" at bounding box center [153, 39] width 252 height 9
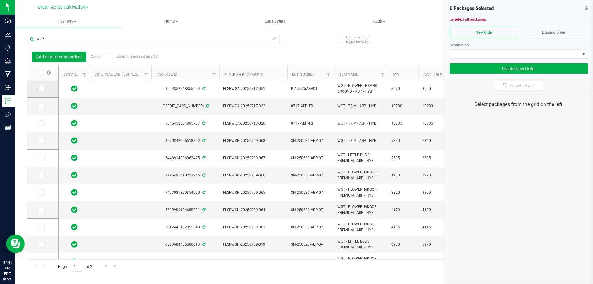
click at [42, 89] on icon at bounding box center [41, 89] width 4 height 0
click at [0, 0] on input "checkbox" at bounding box center [0, 0] width 0 height 0
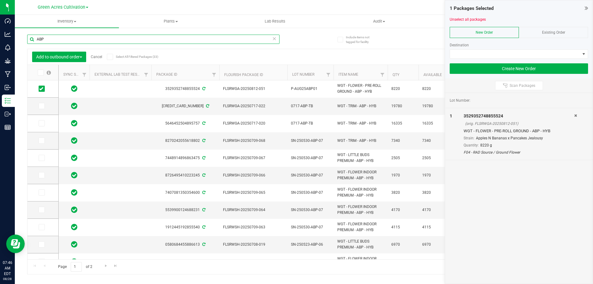
click at [59, 40] on input "ABP" at bounding box center [153, 39] width 252 height 9
type input "A"
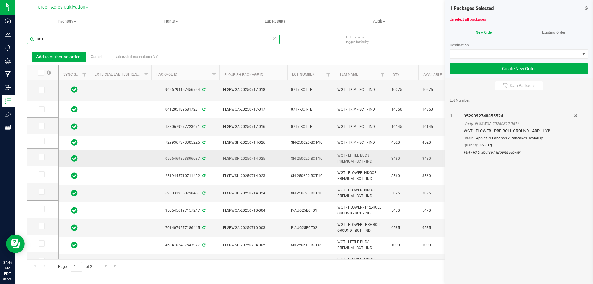
scroll to position [164, 0]
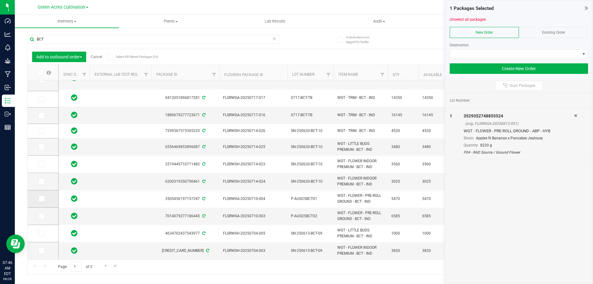
click at [41, 199] on icon at bounding box center [41, 199] width 4 height 0
click at [0, 0] on input "checkbox" at bounding box center [0, 0] width 0 height 0
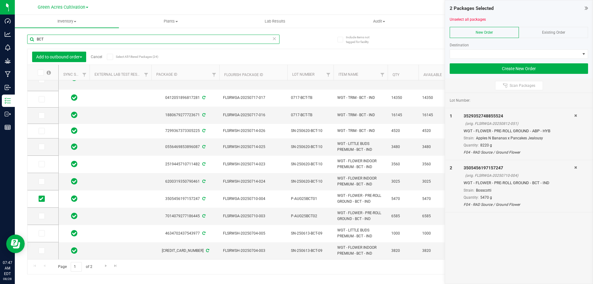
click at [83, 41] on input "BCT" at bounding box center [153, 39] width 252 height 9
type input "B"
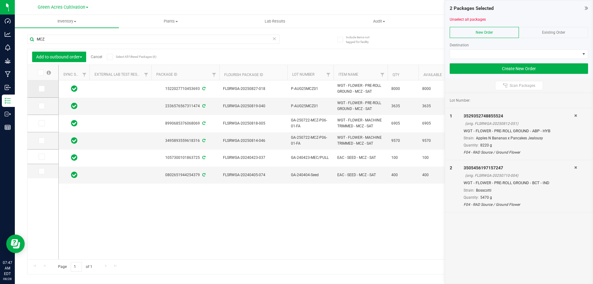
click at [42, 89] on icon at bounding box center [41, 89] width 4 height 0
click at [0, 0] on input "checkbox" at bounding box center [0, 0] width 0 height 0
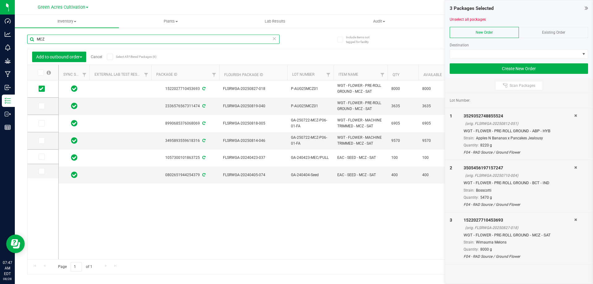
click at [54, 38] on input "MCZ" at bounding box center [153, 39] width 252 height 9
type input "M"
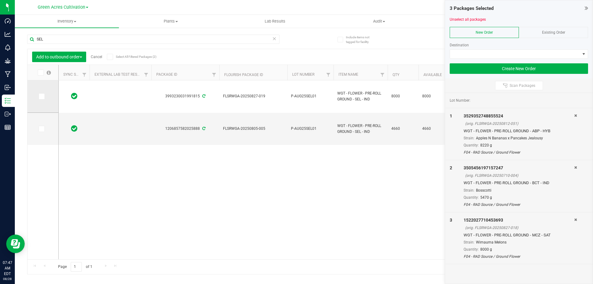
click at [41, 96] on icon at bounding box center [41, 96] width 4 height 0
click at [0, 0] on input "checkbox" at bounding box center [0, 0] width 0 height 0
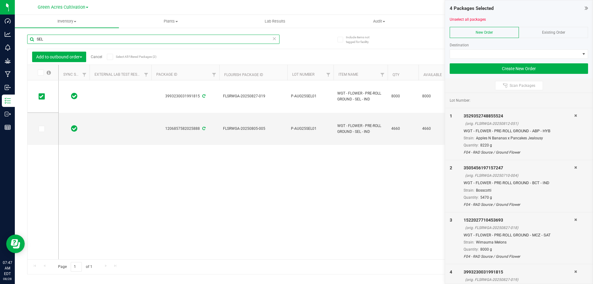
click at [44, 40] on input "SEL" at bounding box center [153, 39] width 252 height 9
type input "S"
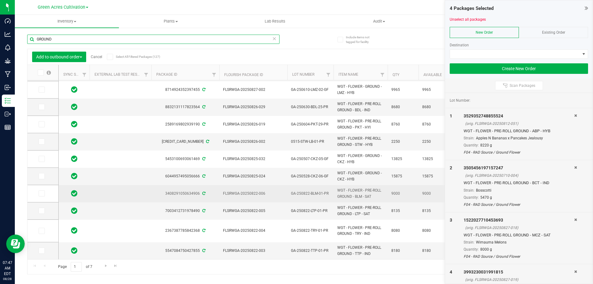
scroll to position [192, 0]
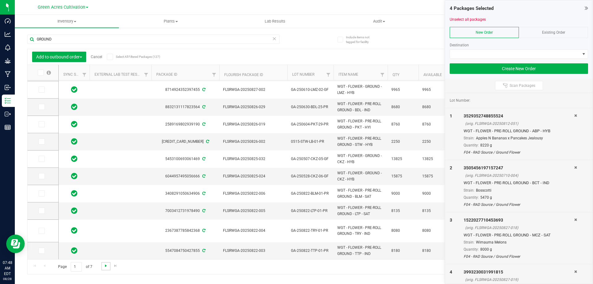
click at [106, 266] on span "Go to the next page" at bounding box center [105, 265] width 5 height 5
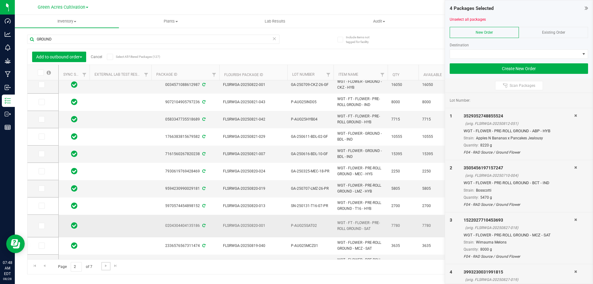
scroll to position [31, 0]
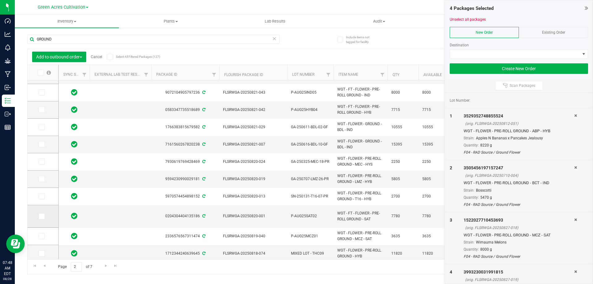
click at [41, 218] on span at bounding box center [42, 216] width 6 height 6
click at [0, 0] on input "checkbox" at bounding box center [0, 0] width 0 height 0
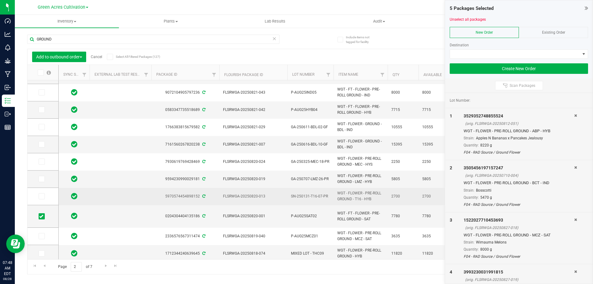
scroll to position [52, 0]
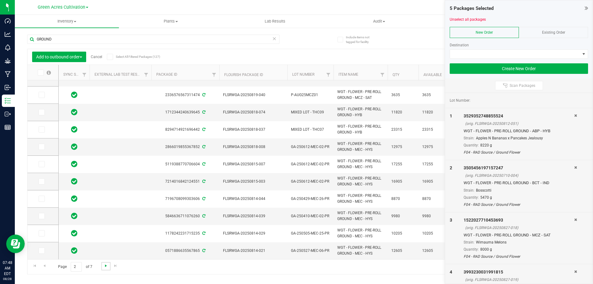
click at [104, 267] on span "Go to the next page" at bounding box center [105, 265] width 5 height 5
click at [106, 266] on span "Go to the next page" at bounding box center [105, 265] width 5 height 5
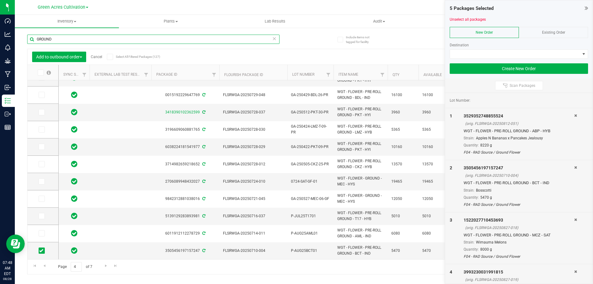
drag, startPoint x: 57, startPoint y: 40, endPoint x: 20, endPoint y: 39, distance: 37.1
click at [20, 39] on div "Include items not tagged for facility GROUND Add to outbound order Cancel Selec…" at bounding box center [304, 121] width 578 height 188
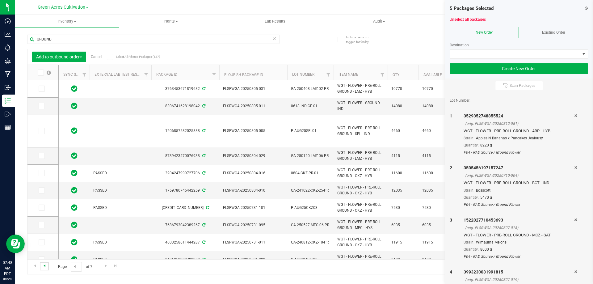
click at [46, 265] on span "Go to the previous page" at bounding box center [44, 265] width 5 height 5
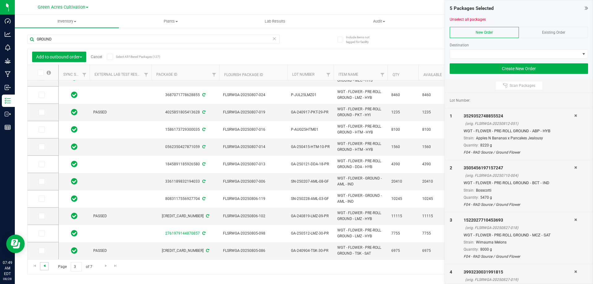
click at [45, 268] on span "Go to the previous page" at bounding box center [44, 265] width 5 height 5
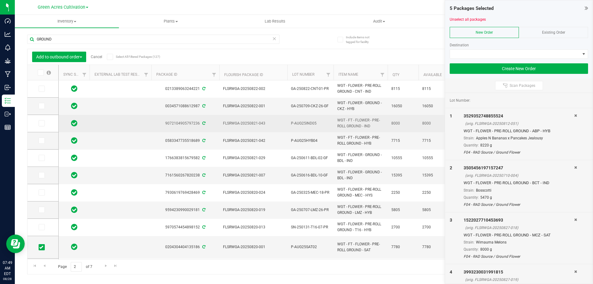
drag, startPoint x: 362, startPoint y: 126, endPoint x: 334, endPoint y: 122, distance: 27.5
click at [334, 122] on td "WGT - FT - FLOWER - PRE-ROLL GROUND - IND" at bounding box center [361, 123] width 54 height 17
copy span "WGT - FT - FLOWER - PRE-ROLL GROUND"
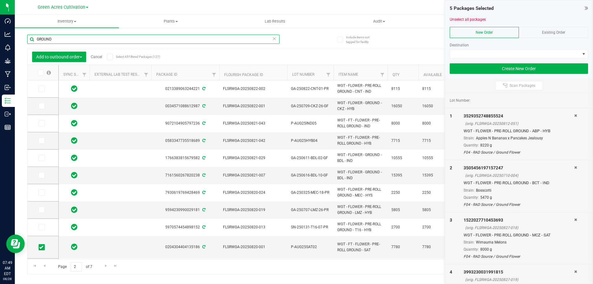
drag, startPoint x: 62, startPoint y: 40, endPoint x: 29, endPoint y: 48, distance: 33.5
click at [29, 48] on div "GROUND" at bounding box center [153, 42] width 252 height 14
paste input "WGT - FT - FLOWER - PRE-ROLL"
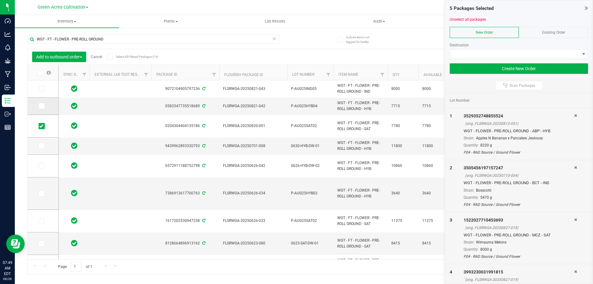
click at [43, 105] on span at bounding box center [42, 106] width 6 height 6
click at [0, 0] on input "checkbox" at bounding box center [0, 0] width 0 height 0
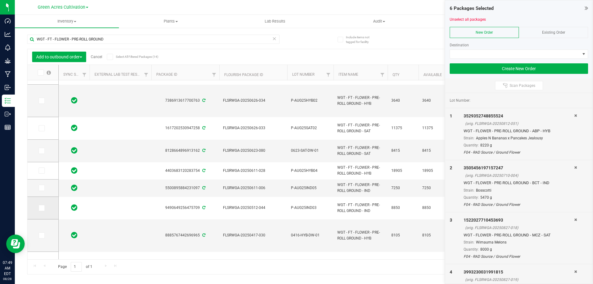
click at [43, 208] on icon at bounding box center [41, 208] width 4 height 0
click at [0, 0] on input "checkbox" at bounding box center [0, 0] width 0 height 0
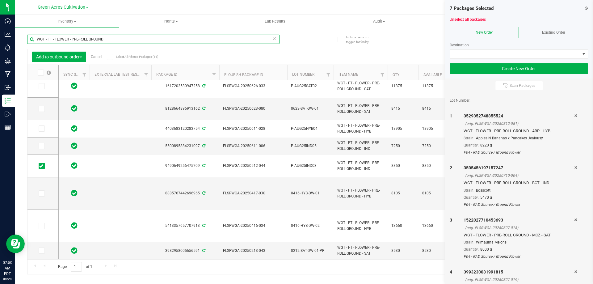
drag, startPoint x: 130, startPoint y: 40, endPoint x: 33, endPoint y: 50, distance: 97.7
click at [27, 51] on div "WGT - FT - FLOWER - PRE-ROLL GROUND Add to outbound order Cancel Select All Fil…" at bounding box center [303, 152] width 553 height 246
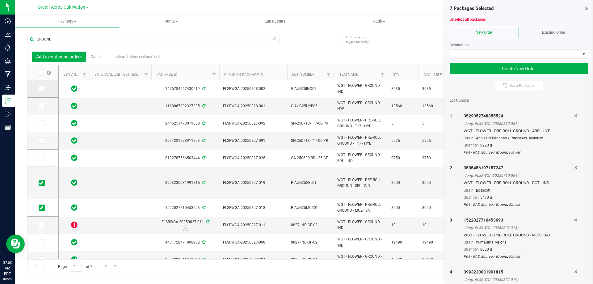
click at [41, 89] on icon at bounding box center [41, 89] width 4 height 0
click at [0, 0] on input "checkbox" at bounding box center [0, 0] width 0 height 0
click at [42, 106] on icon at bounding box center [41, 106] width 4 height 0
click at [0, 0] on input "checkbox" at bounding box center [0, 0] width 0 height 0
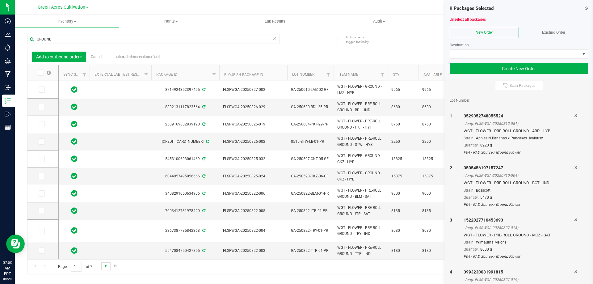
click at [103, 265] on span "Go to the next page" at bounding box center [105, 265] width 5 height 5
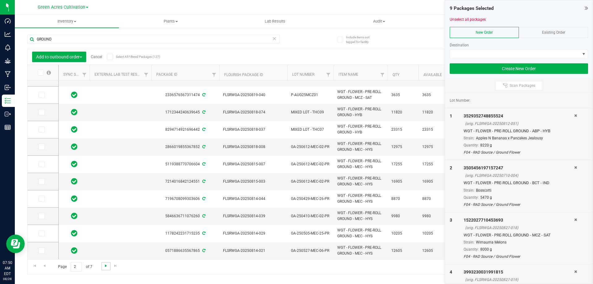
click at [106, 268] on link "Go to the next page" at bounding box center [105, 266] width 9 height 8
click at [105, 268] on link "Go to the next page" at bounding box center [105, 266] width 9 height 8
click at [106, 267] on span "Go to the next page" at bounding box center [105, 265] width 5 height 5
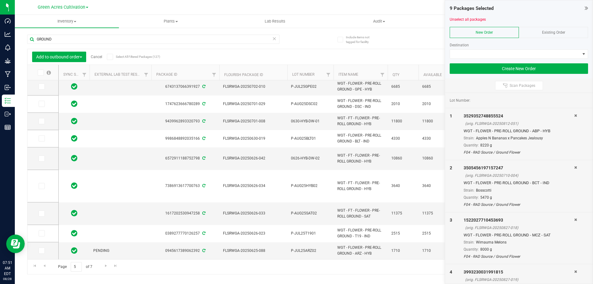
click at [100, 267] on div "Page 5 of 7 81 - 100 of 127 items" at bounding box center [303, 266] width 553 height 15
click at [104, 266] on span "Go to the next page" at bounding box center [105, 265] width 5 height 5
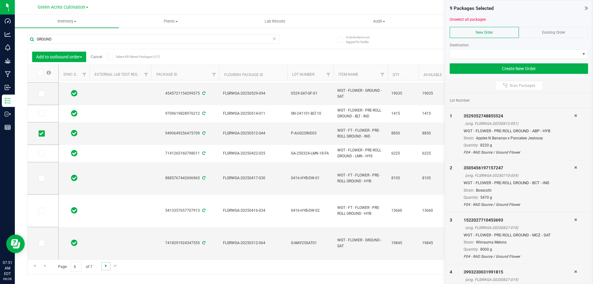
click at [107, 266] on span "Go to the next page" at bounding box center [105, 265] width 5 height 5
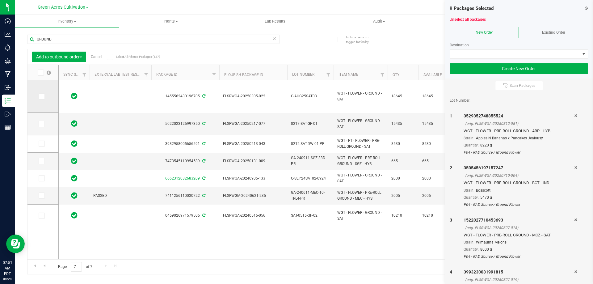
click at [41, 96] on icon at bounding box center [41, 96] width 4 height 0
click at [0, 0] on input "checkbox" at bounding box center [0, 0] width 0 height 0
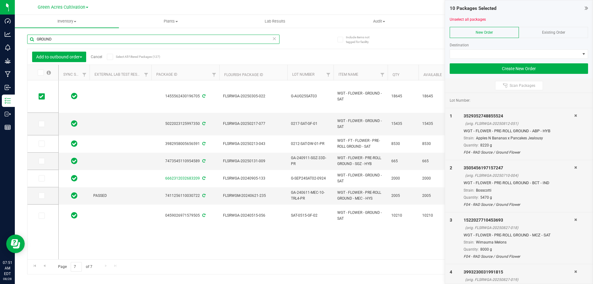
click at [56, 39] on input "GROUND" at bounding box center [153, 39] width 252 height 9
type input "G"
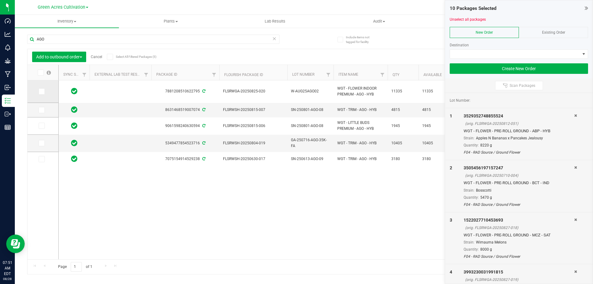
click at [40, 91] on icon at bounding box center [41, 91] width 4 height 0
click at [0, 0] on input "checkbox" at bounding box center [0, 0] width 0 height 0
click at [65, 39] on input "AGO" at bounding box center [153, 39] width 252 height 9
type input "A"
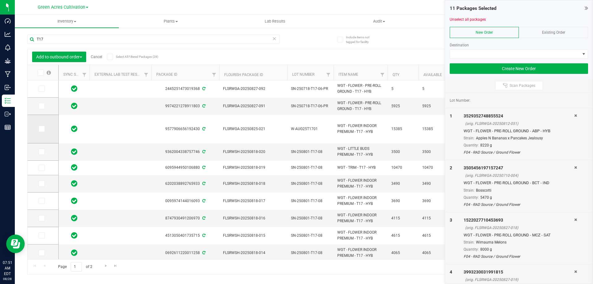
click at [41, 129] on icon at bounding box center [41, 129] width 4 height 0
click at [0, 0] on input "checkbox" at bounding box center [0, 0] width 0 height 0
click at [62, 38] on input "T17" at bounding box center [153, 39] width 252 height 9
type input "T"
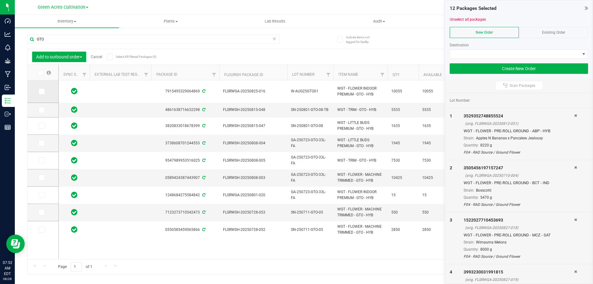
click at [42, 91] on icon at bounding box center [41, 91] width 4 height 0
click at [0, 0] on input "checkbox" at bounding box center [0, 0] width 0 height 0
click at [52, 39] on input "GTO" at bounding box center [153, 39] width 252 height 9
type input "G"
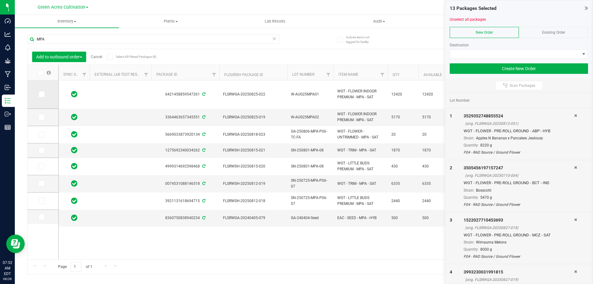
click at [42, 94] on icon at bounding box center [41, 94] width 4 height 0
click at [0, 0] on input "checkbox" at bounding box center [0, 0] width 0 height 0
click at [43, 117] on span at bounding box center [42, 117] width 6 height 6
click at [0, 0] on input "checkbox" at bounding box center [0, 0] width 0 height 0
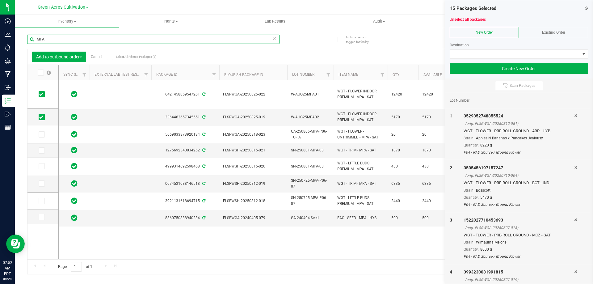
click at [67, 39] on input "MPA" at bounding box center [153, 39] width 252 height 9
type input "M"
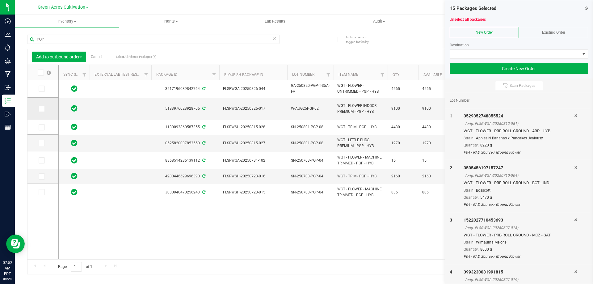
click at [42, 109] on icon at bounding box center [41, 109] width 4 height 0
click at [0, 0] on input "checkbox" at bounding box center [0, 0] width 0 height 0
click at [53, 38] on input "PGP" at bounding box center [153, 39] width 252 height 9
type input "P"
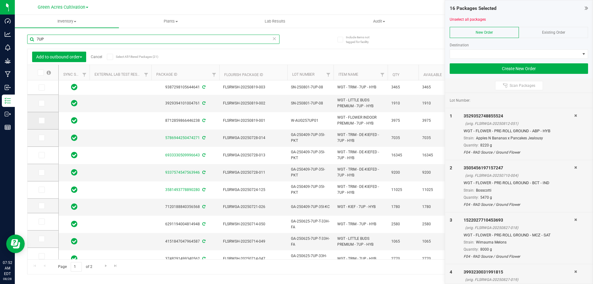
type input "7UP"
click at [42, 120] on icon at bounding box center [41, 120] width 4 height 0
click at [0, 0] on input "checkbox" at bounding box center [0, 0] width 0 height 0
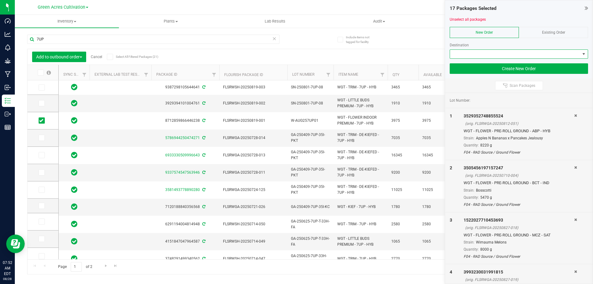
click at [471, 53] on span at bounding box center [515, 54] width 130 height 9
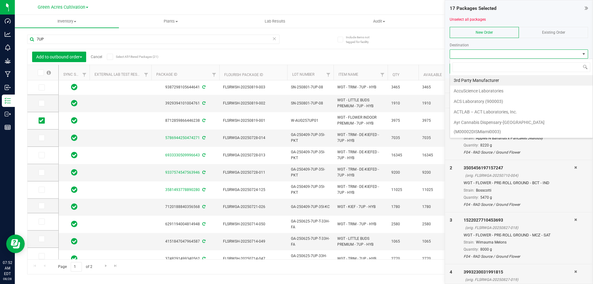
scroll to position [9, 138]
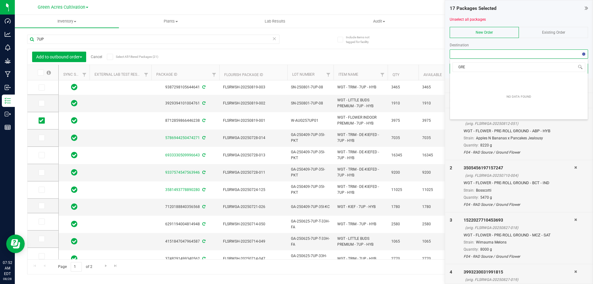
type input "GREE"
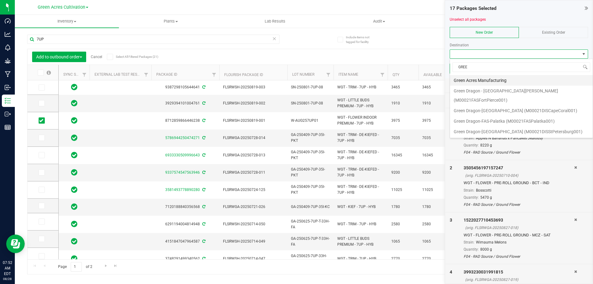
click at [520, 76] on li "Green Acres Manufacturing" at bounding box center [521, 80] width 143 height 11
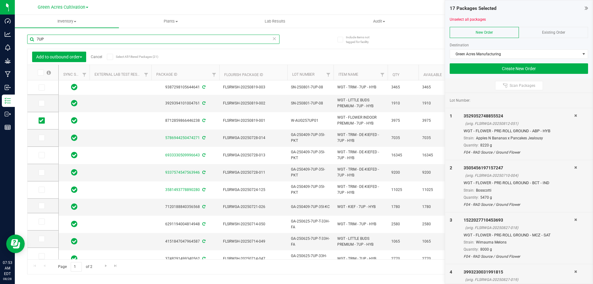
drag, startPoint x: 69, startPoint y: 40, endPoint x: 17, endPoint y: 30, distance: 52.3
click at [17, 30] on div "Include items not tagged for facility 7UP Add to outbound order Cancel Select A…" at bounding box center [304, 121] width 578 height 188
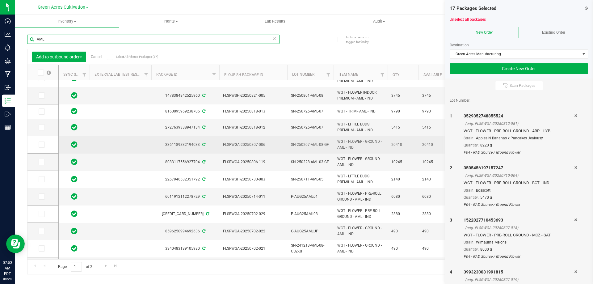
scroll to position [154, 0]
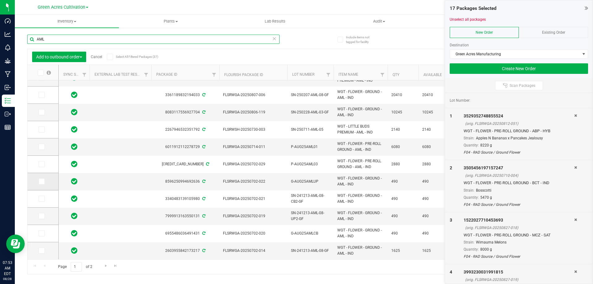
type input "AML"
click at [44, 180] on span at bounding box center [42, 181] width 6 height 6
click at [0, 0] on input "checkbox" at bounding box center [0, 0] width 0 height 0
click at [40, 233] on icon at bounding box center [41, 233] width 4 height 0
click at [0, 0] on input "checkbox" at bounding box center [0, 0] width 0 height 0
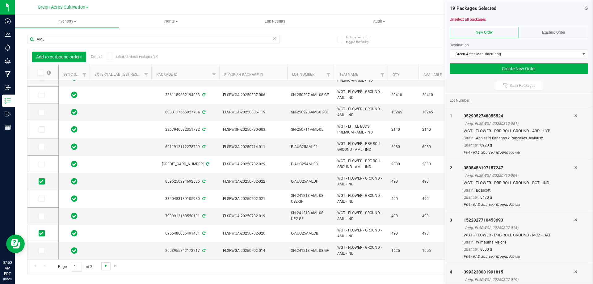
click at [107, 266] on span "Go to the next page" at bounding box center [105, 265] width 5 height 5
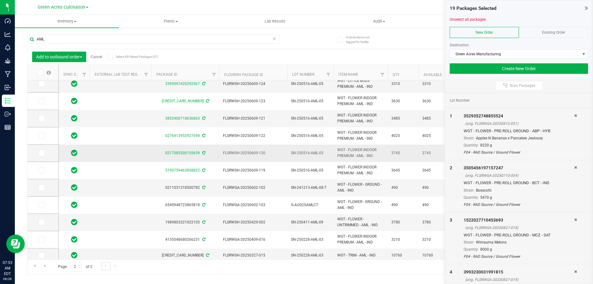
scroll to position [62, 0]
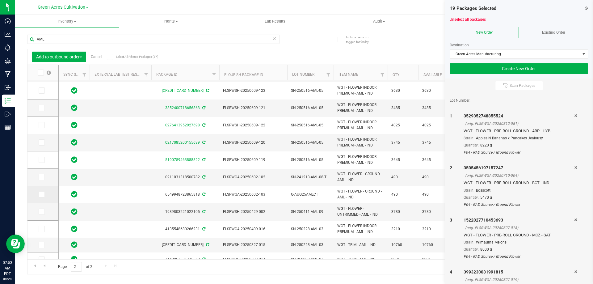
click at [43, 194] on icon at bounding box center [41, 194] width 4 height 0
click at [0, 0] on input "checkbox" at bounding box center [0, 0] width 0 height 0
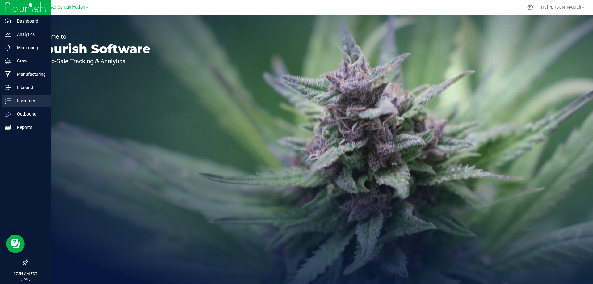
click at [22, 101] on p "Inventory" at bounding box center [29, 100] width 37 height 7
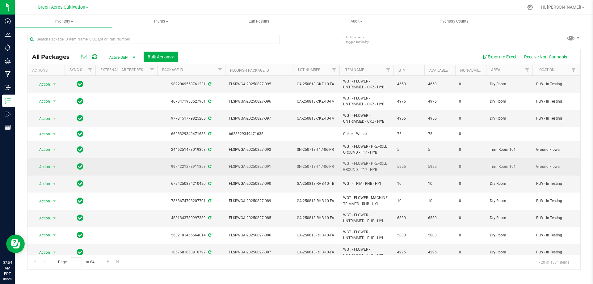
scroll to position [152, 0]
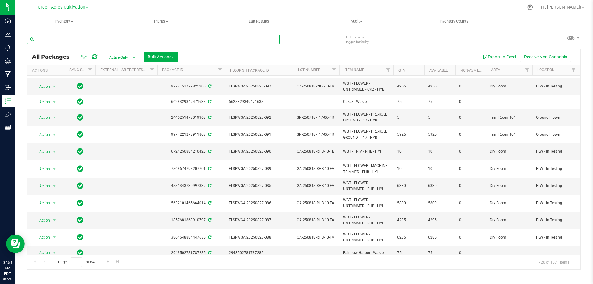
click at [79, 38] on input "text" at bounding box center [153, 39] width 252 height 9
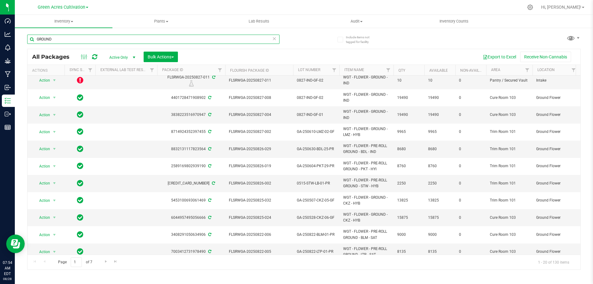
scroll to position [183, 0]
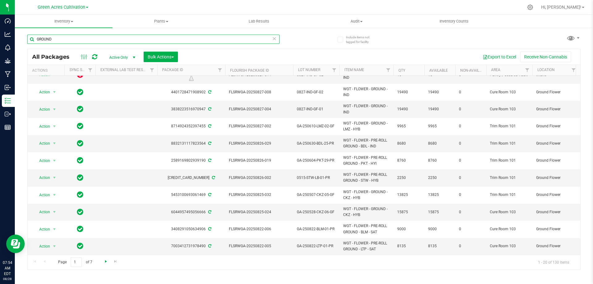
type input "GROUND"
click at [106, 263] on span "Go to the next page" at bounding box center [105, 261] width 5 height 5
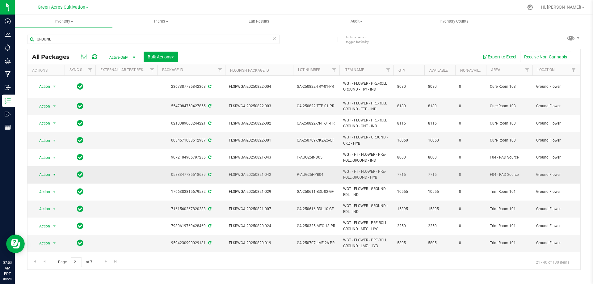
click at [44, 170] on span "Action" at bounding box center [42, 174] width 17 height 9
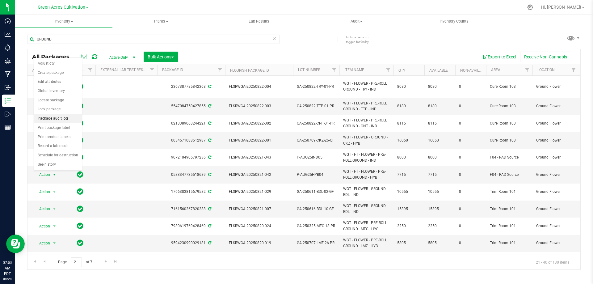
click at [54, 119] on li "Package audit log" at bounding box center [58, 118] width 48 height 9
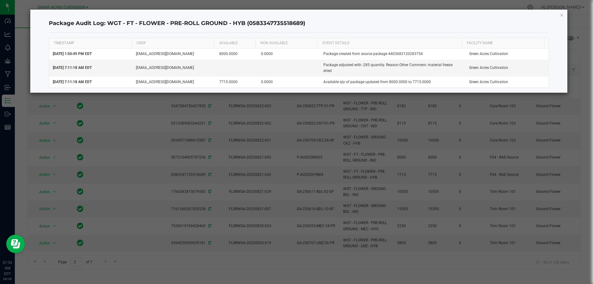
click at [562, 16] on icon "button" at bounding box center [562, 14] width 4 height 7
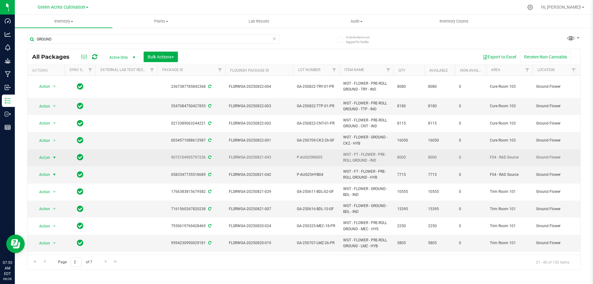
click at [46, 156] on span "Action" at bounding box center [42, 157] width 17 height 9
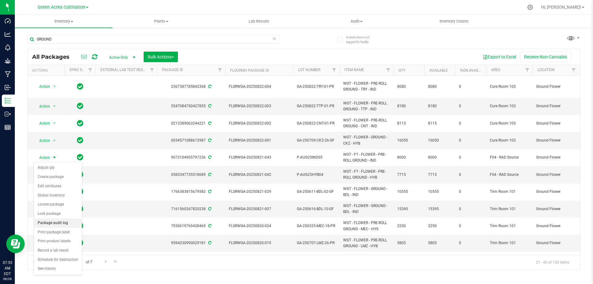
click at [66, 222] on li "Package audit log" at bounding box center [58, 222] width 48 height 9
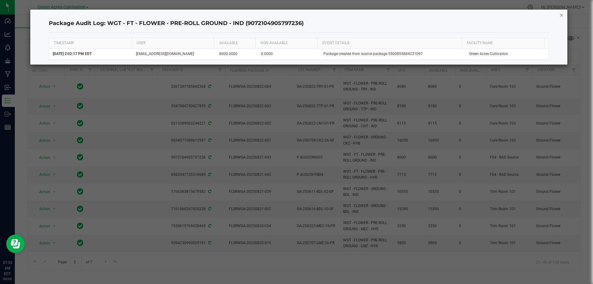
click at [562, 15] on icon "button" at bounding box center [562, 14] width 4 height 7
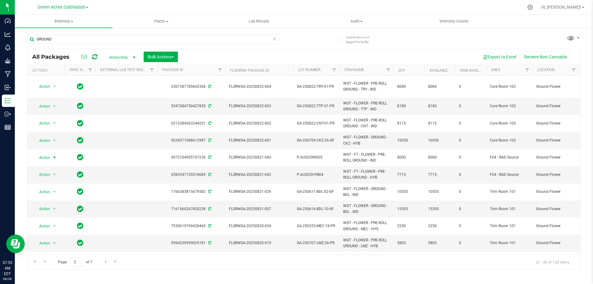
click at [300, 46] on div "GROUND" at bounding box center [165, 39] width 277 height 20
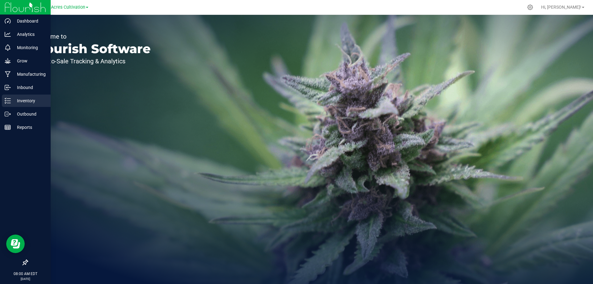
click at [30, 104] on p "Inventory" at bounding box center [29, 100] width 37 height 7
